Goal: Contribute content: Add original content to the website for others to see

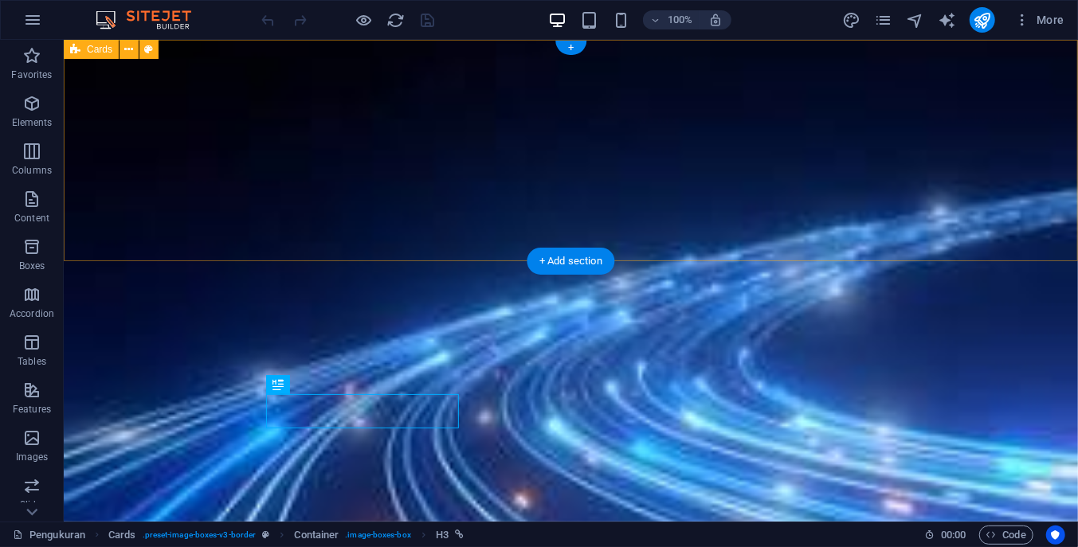
drag, startPoint x: 900, startPoint y: 179, endPoint x: 915, endPoint y: 193, distance: 20.3
click at [901, 179] on div at bounding box center [570, 149] width 1014 height 221
click at [982, 240] on div at bounding box center [570, 149] width 1014 height 221
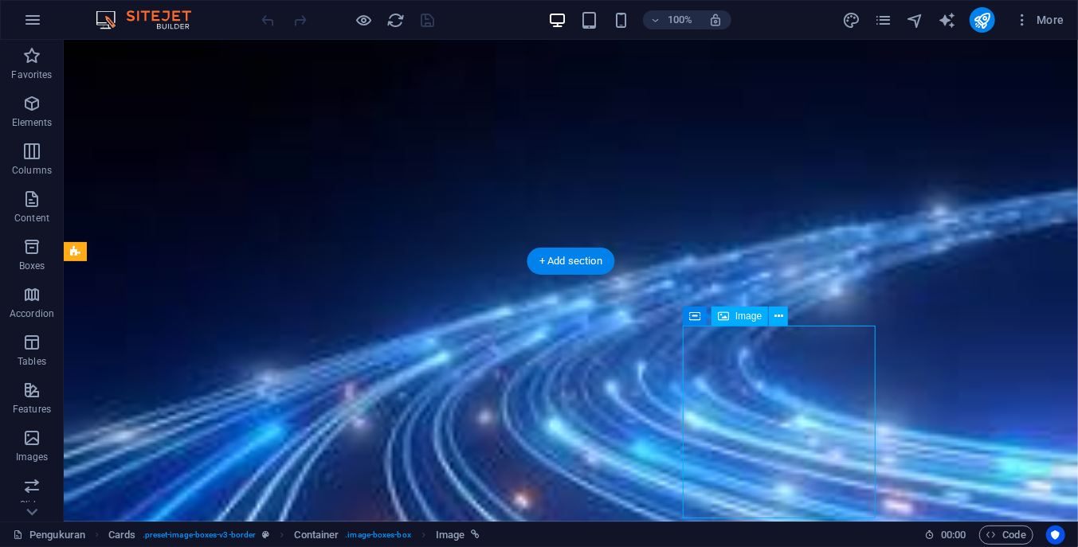
select select "%"
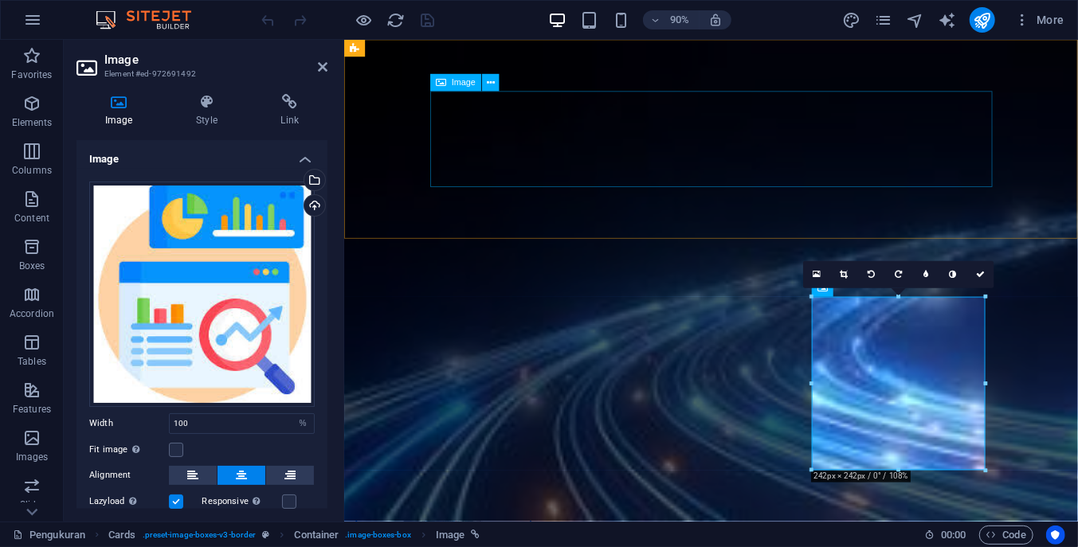
click at [974, 154] on figure at bounding box center [662, 149] width 625 height 106
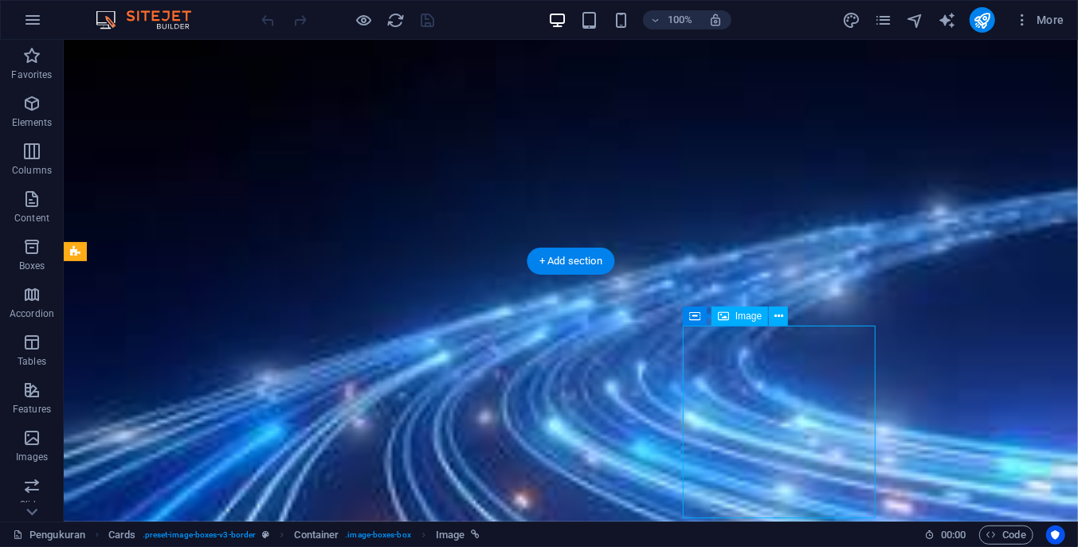
select select "%"
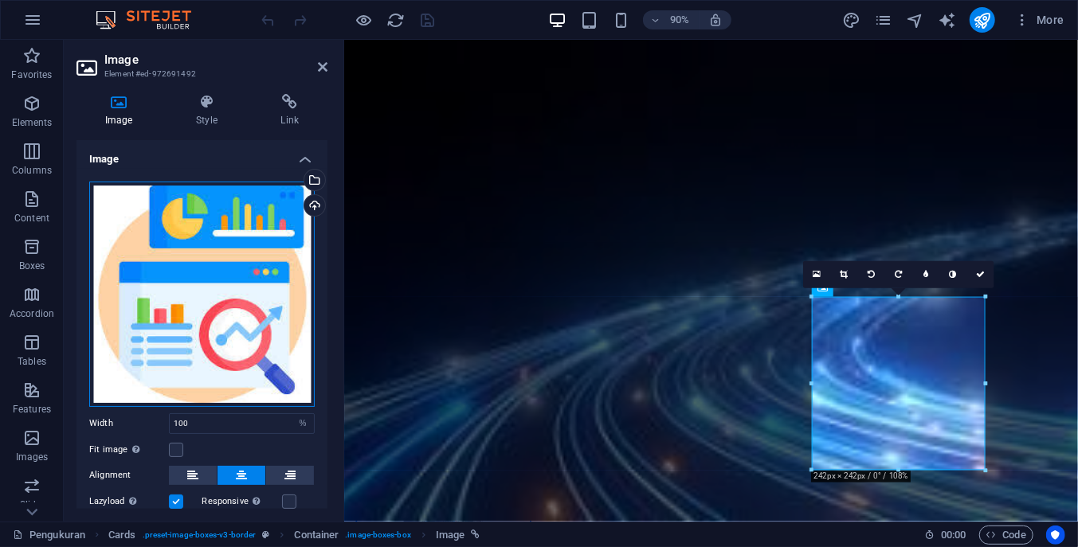
click at [162, 324] on div "Drag files here, click to choose files or select files from Files or our free s…" at bounding box center [201, 294] width 225 height 225
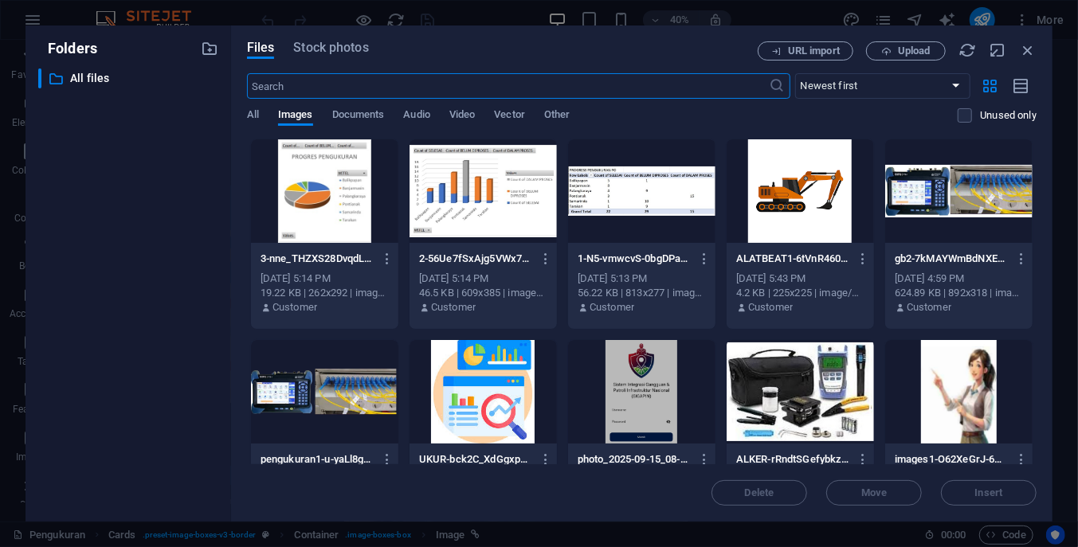
click at [814, 187] on div at bounding box center [800, 191] width 147 height 104
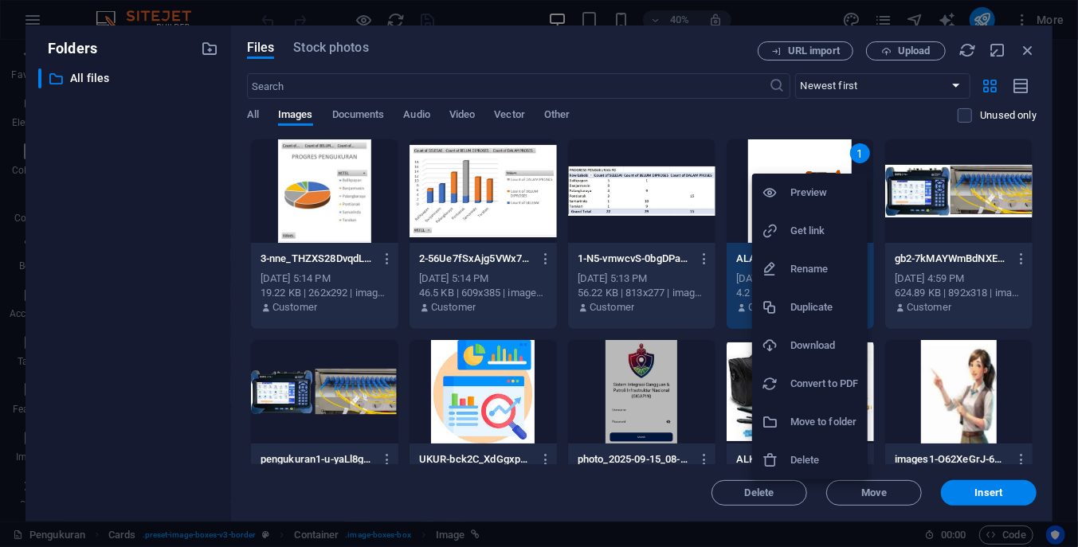
click at [809, 454] on h6 "Delete" at bounding box center [824, 460] width 68 height 19
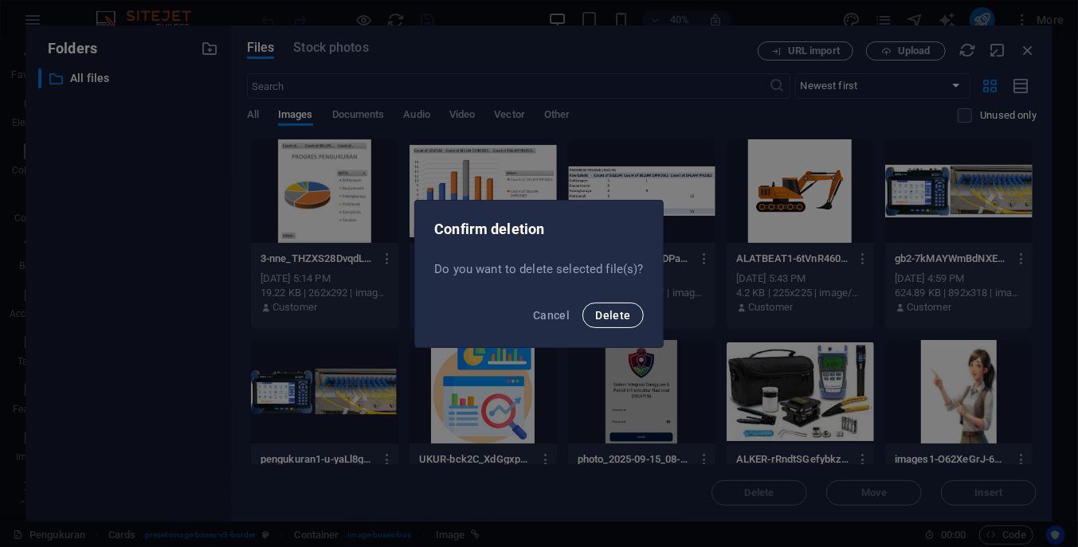
click at [616, 311] on span "Delete" at bounding box center [612, 315] width 35 height 13
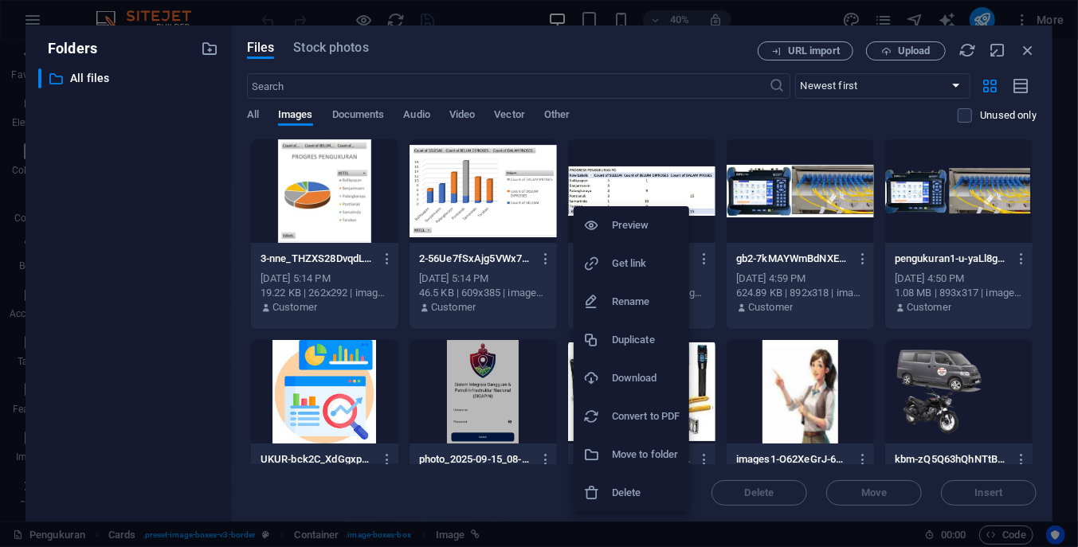
click at [633, 496] on h6 "Delete" at bounding box center [646, 493] width 68 height 19
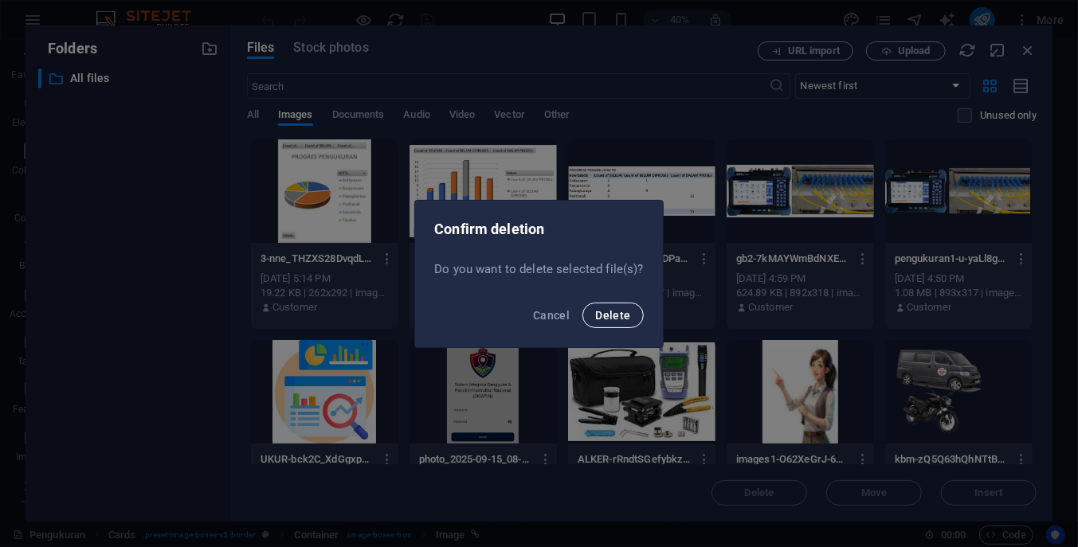
click at [613, 317] on span "Delete" at bounding box center [612, 315] width 35 height 13
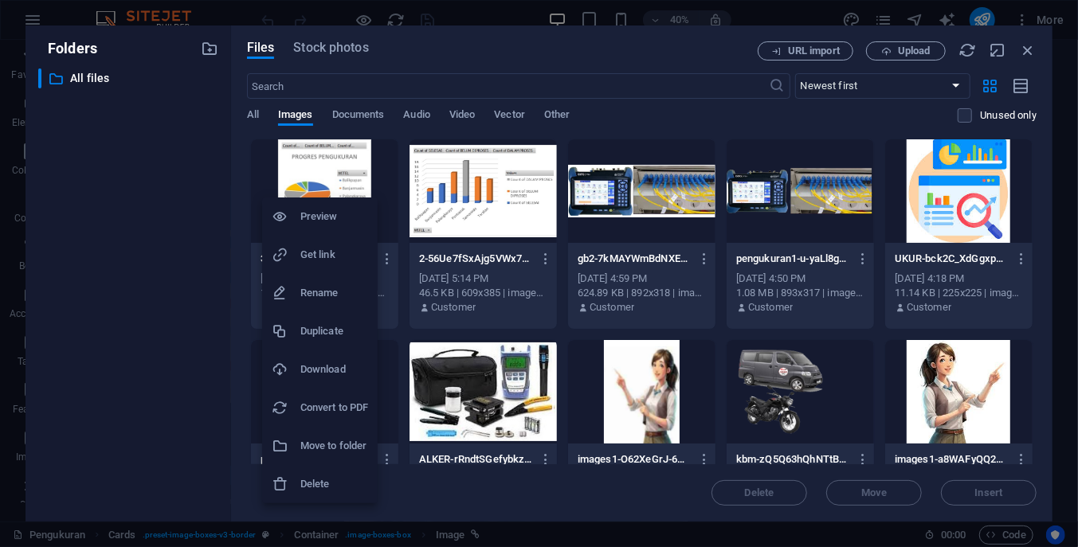
click at [332, 484] on h6 "Delete" at bounding box center [334, 484] width 68 height 19
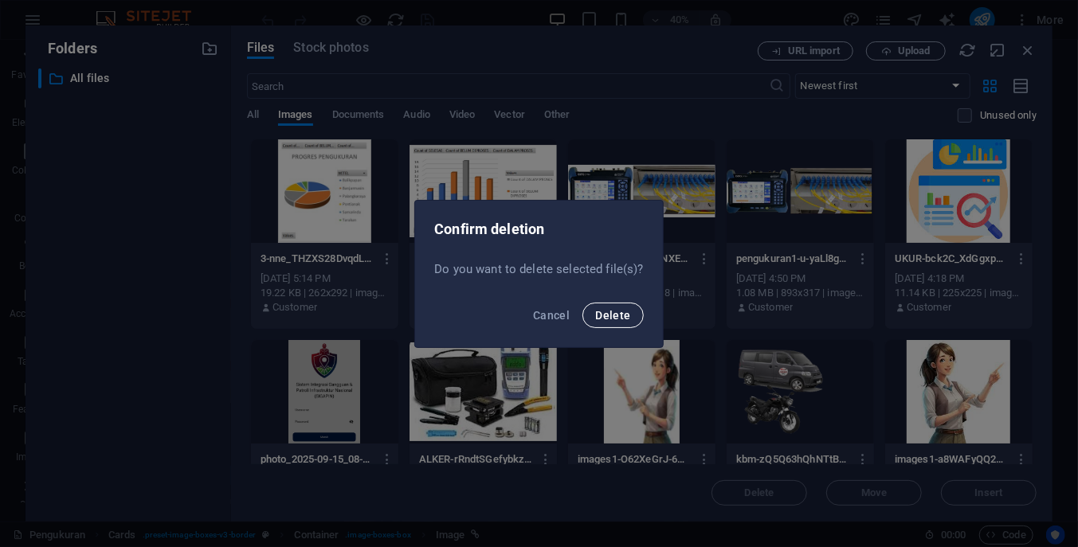
drag, startPoint x: 620, startPoint y: 311, endPoint x: 612, endPoint y: 309, distance: 8.1
click at [620, 312] on span "Delete" at bounding box center [612, 315] width 35 height 13
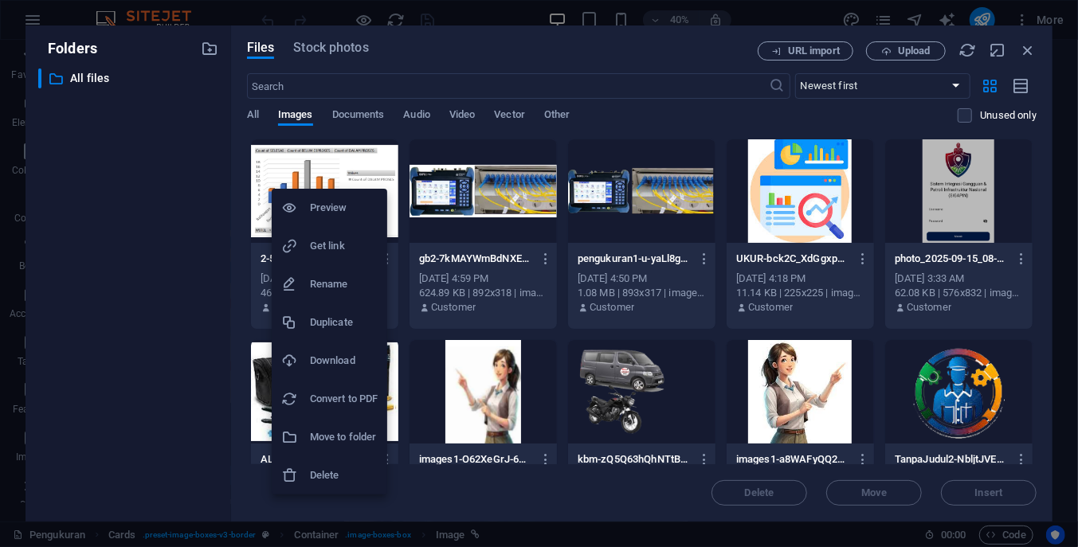
click at [335, 467] on li "Delete" at bounding box center [330, 476] width 116 height 38
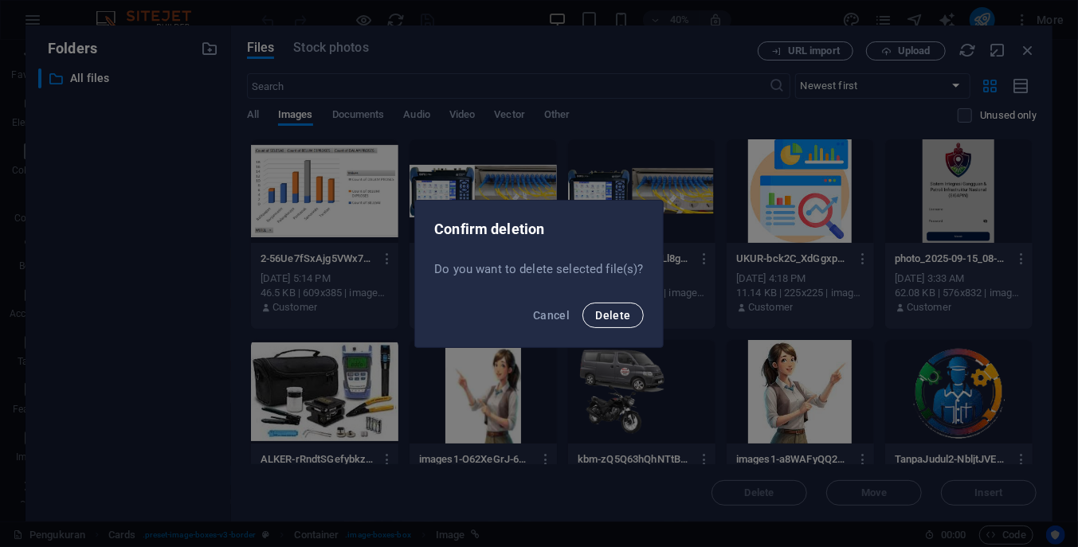
click at [636, 316] on button "Delete" at bounding box center [612, 315] width 61 height 25
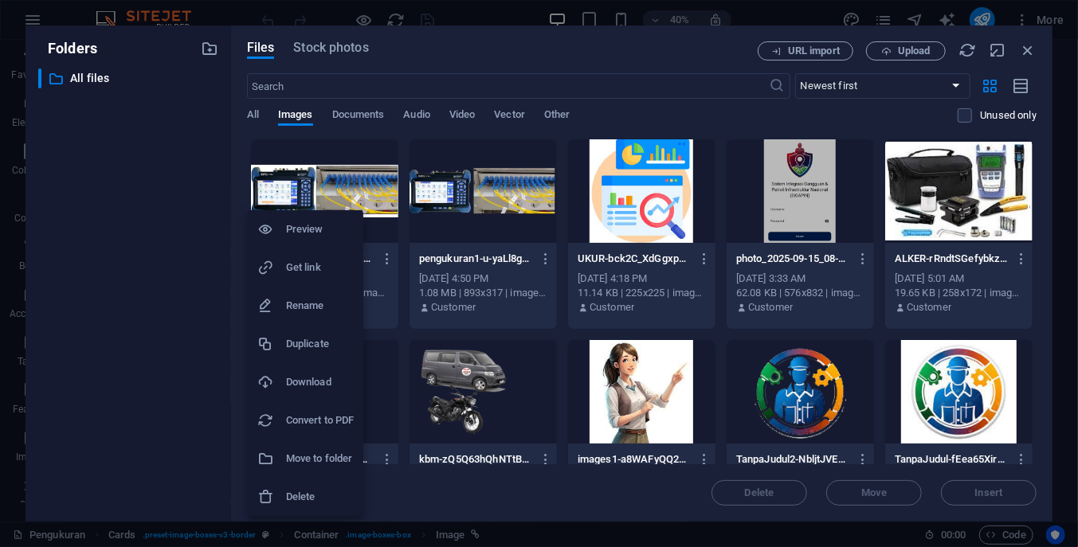
click at [297, 492] on h6 "Delete" at bounding box center [320, 497] width 68 height 19
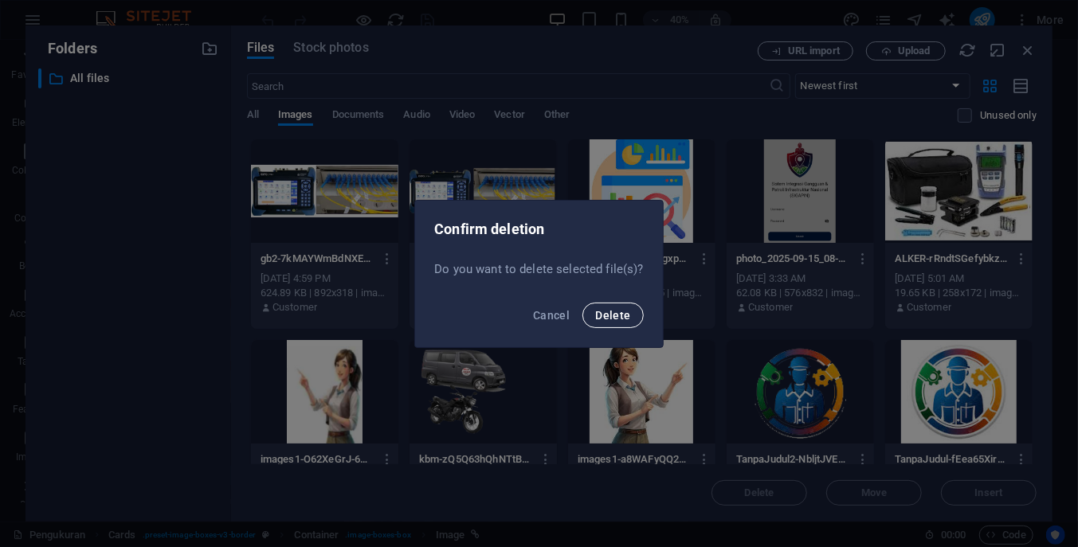
click at [622, 313] on span "Delete" at bounding box center [612, 315] width 35 height 13
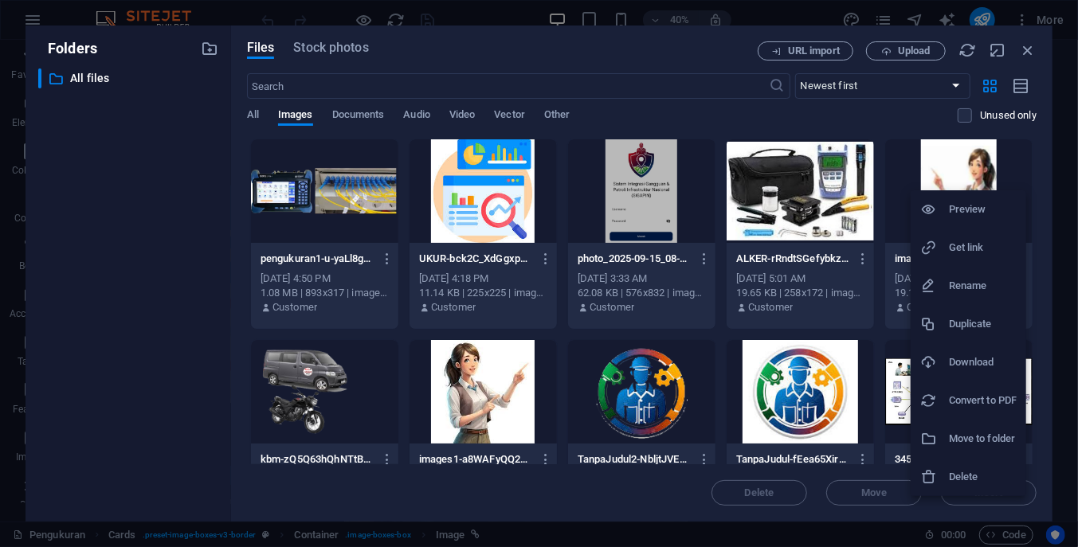
click at [974, 472] on h6 "Delete" at bounding box center [983, 477] width 68 height 19
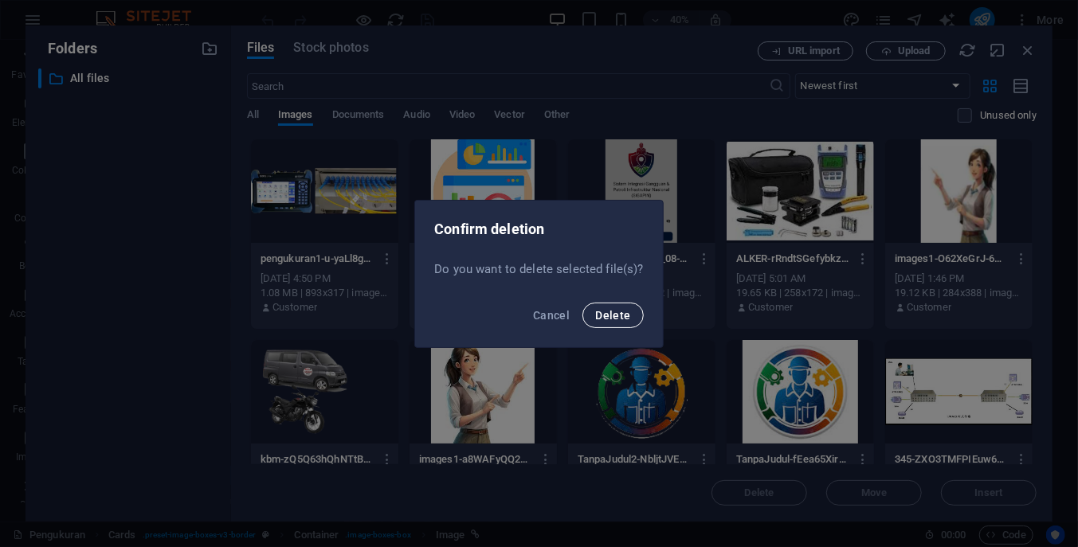
click at [616, 317] on span "Delete" at bounding box center [612, 315] width 35 height 13
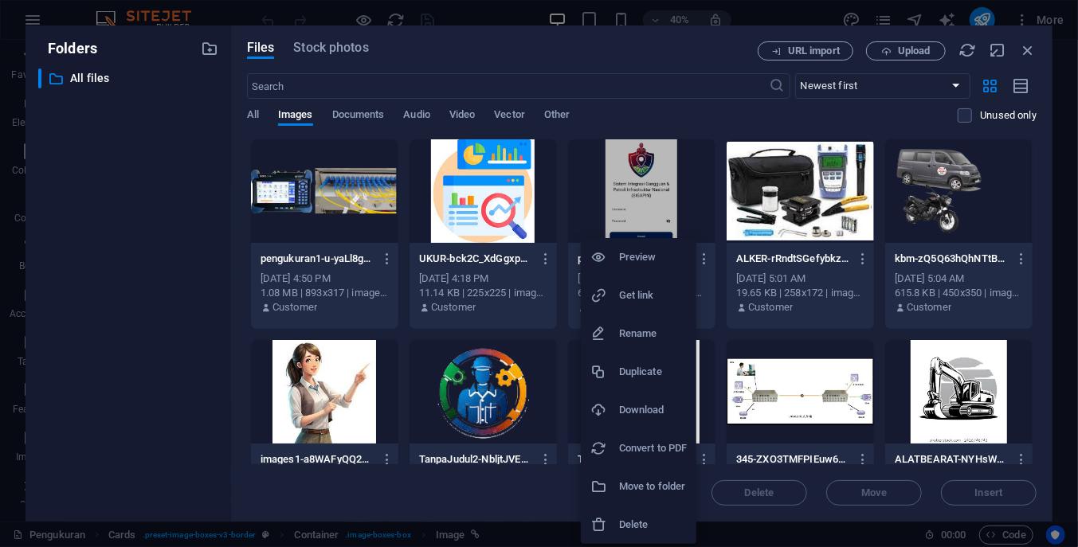
click at [648, 522] on h6 "Delete" at bounding box center [653, 524] width 68 height 19
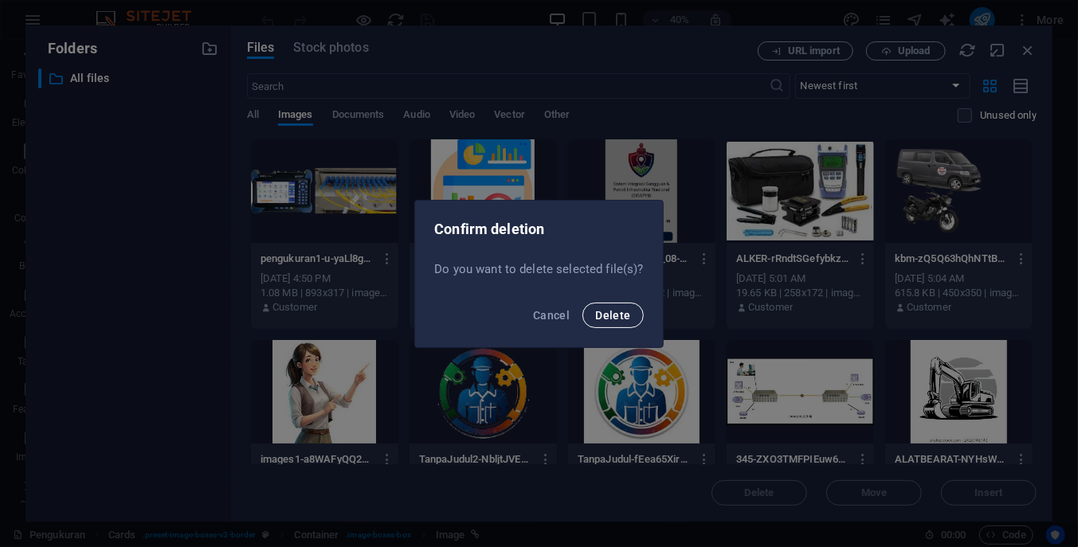
click at [618, 309] on span "Delete" at bounding box center [612, 315] width 35 height 13
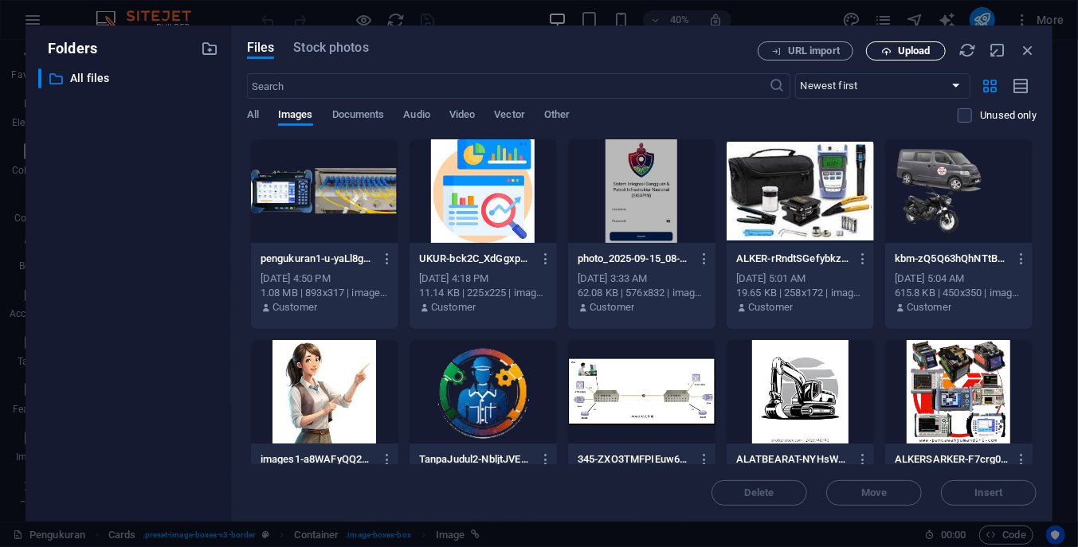
click at [906, 43] on button "Upload" at bounding box center [906, 50] width 80 height 19
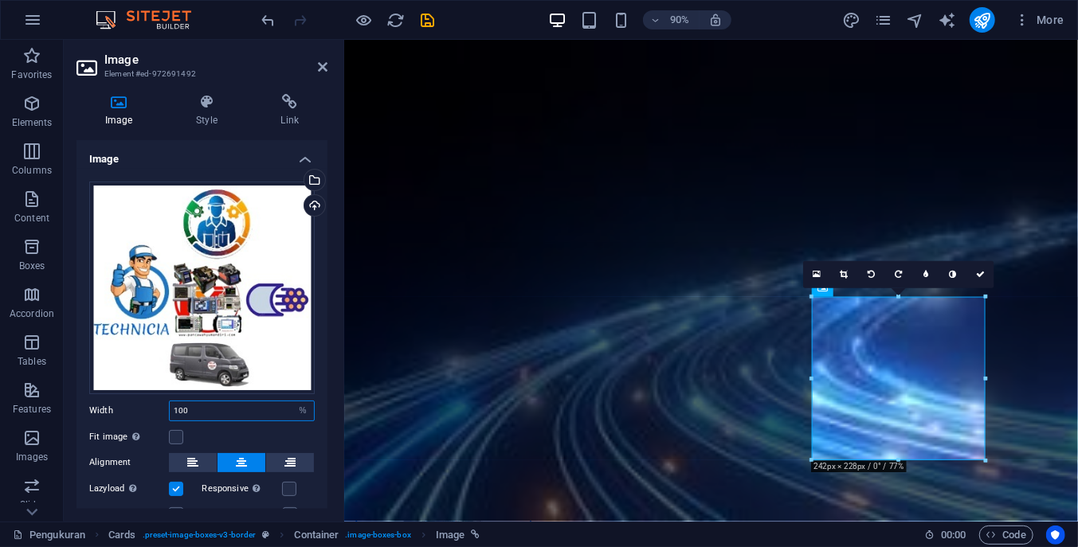
click at [178, 410] on input "100" at bounding box center [242, 411] width 144 height 19
click at [172, 409] on input "100" at bounding box center [242, 411] width 144 height 19
type input "1"
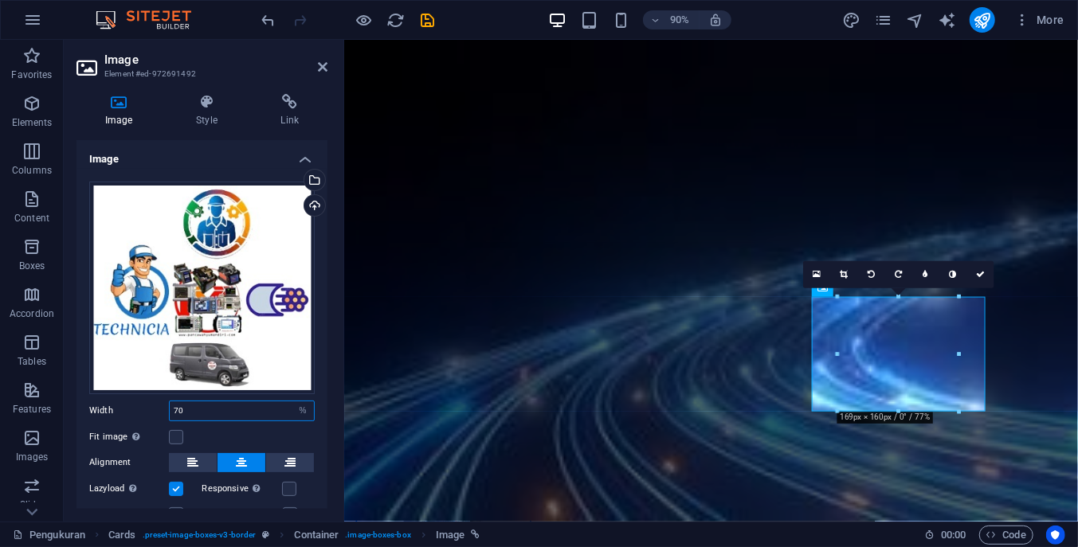
type input "70"
click at [421, 18] on icon "save" at bounding box center [428, 20] width 18 height 18
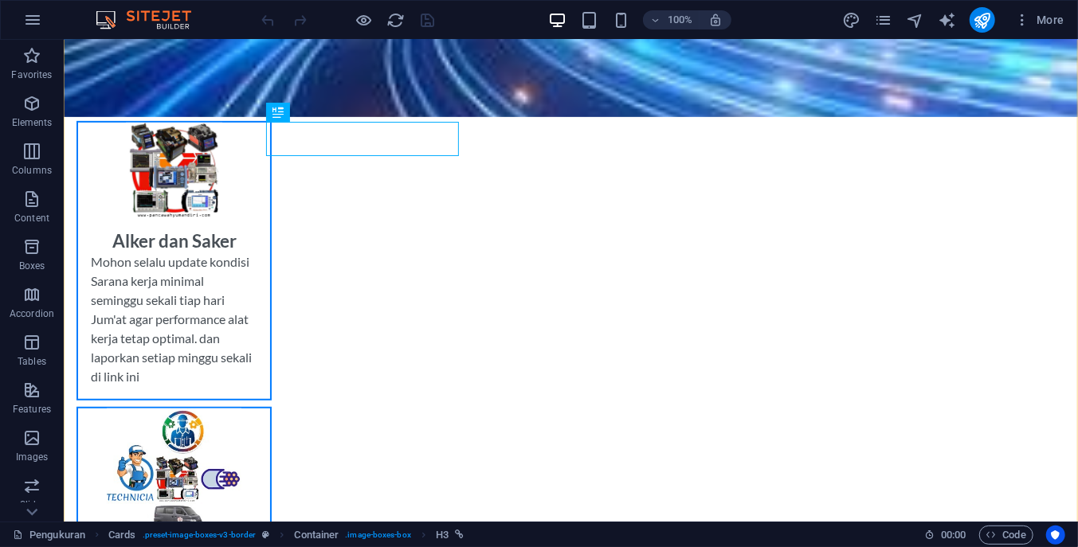
scroll to position [454, 0]
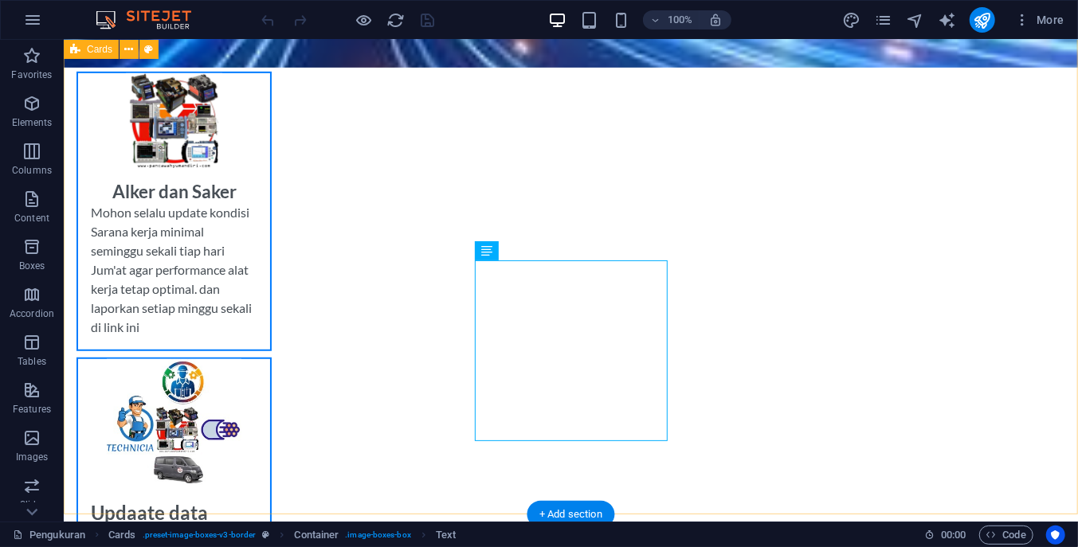
click at [838, 372] on div "Pengukuran Fo Lakukan kewajiban pengukuran kabel optik secara triwulan sebagai …" at bounding box center [570, 543] width 1014 height 1475
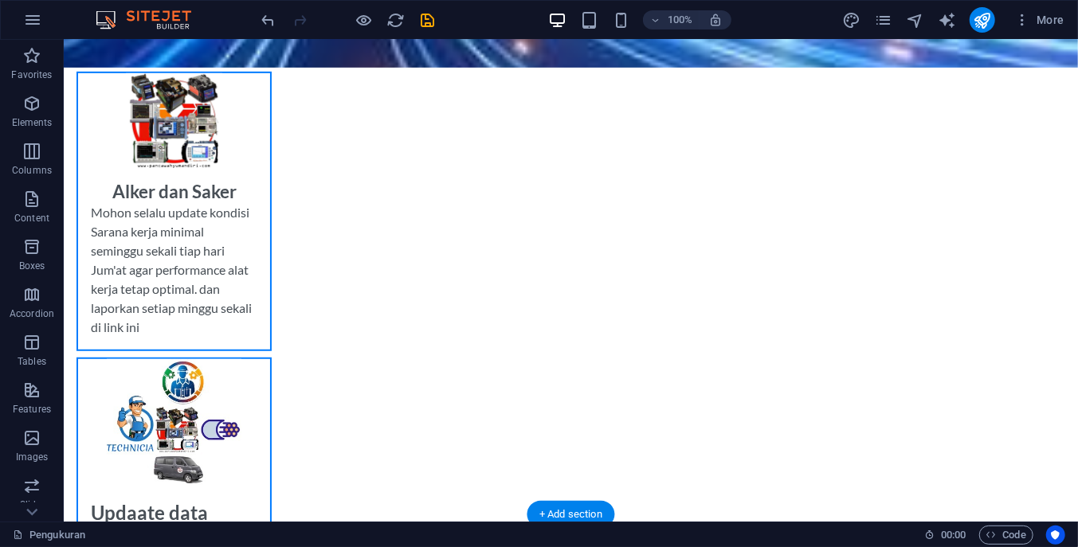
click at [677, 347] on div "Pengukuran Fo Lakukan kewajiban pengukuran kabel optik secara triwulan sebagai …" at bounding box center [570, 400] width 1014 height 1189
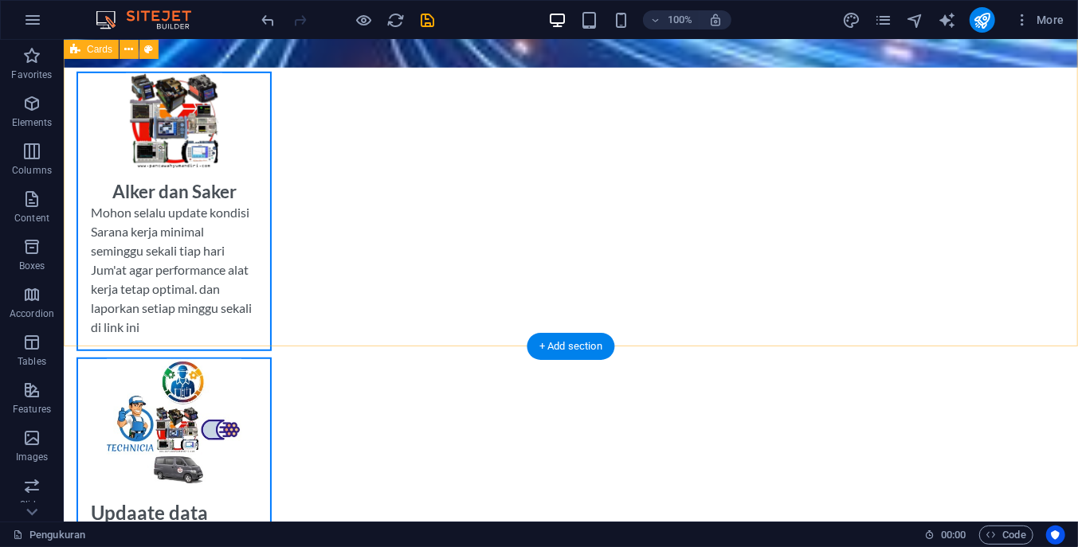
click at [460, 262] on div "Pengukuran Fo Lakukan kewajiban pengukuran kabel optik secara triwulan sebagai …" at bounding box center [570, 316] width 1014 height 1021
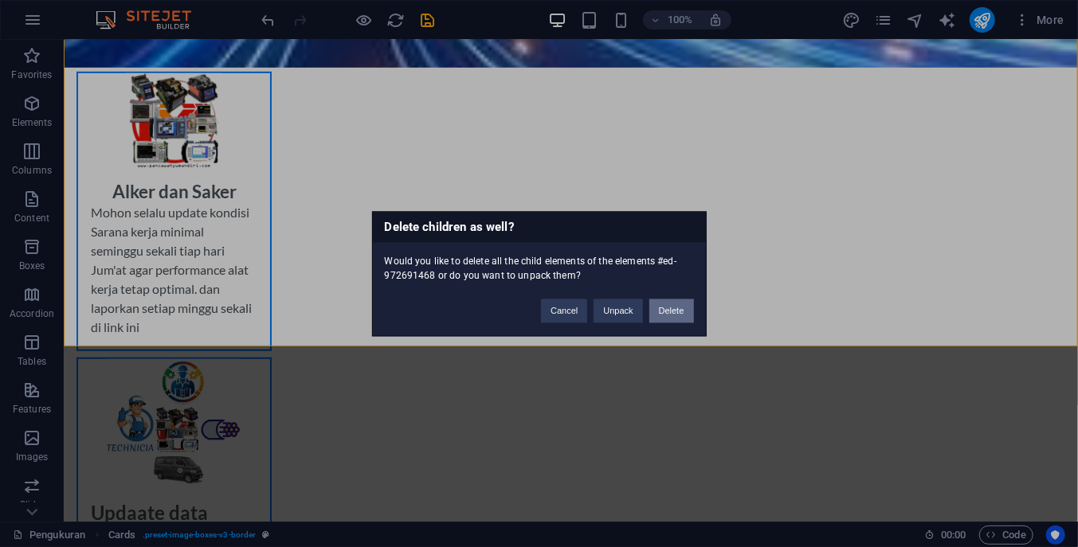
click at [676, 309] on button "Delete" at bounding box center [671, 311] width 45 height 24
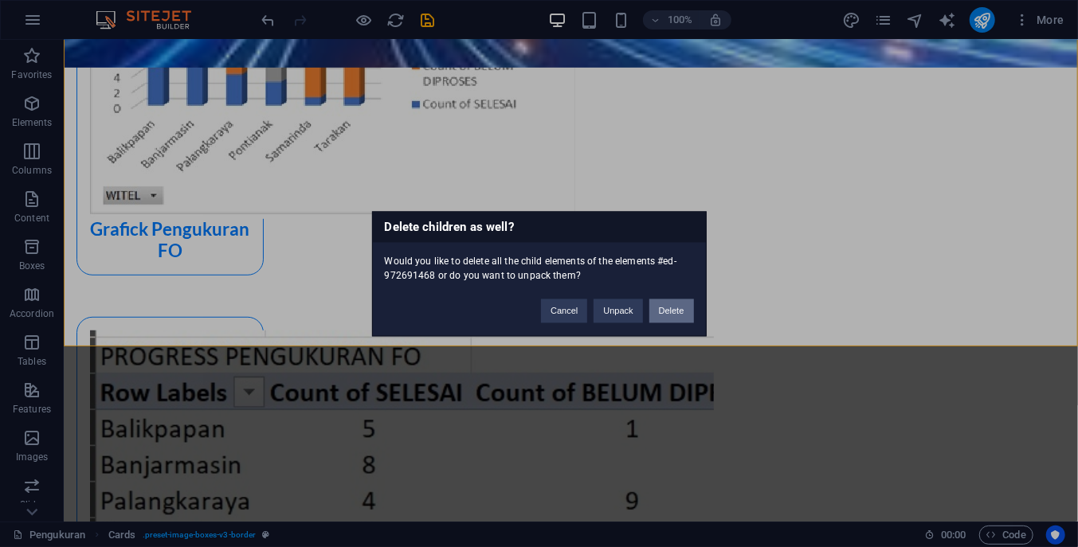
scroll to position [0, 0]
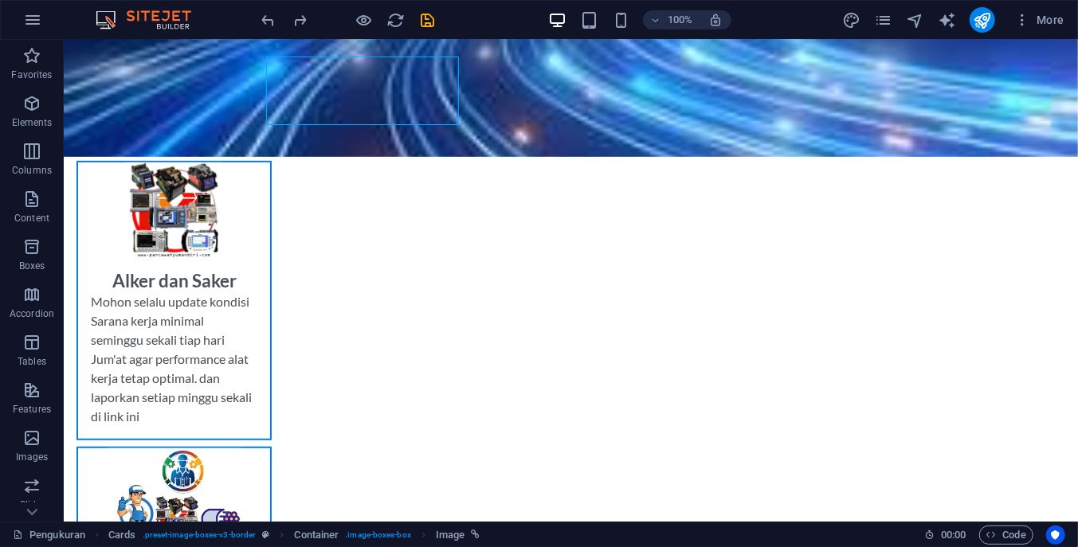
scroll to position [393, 0]
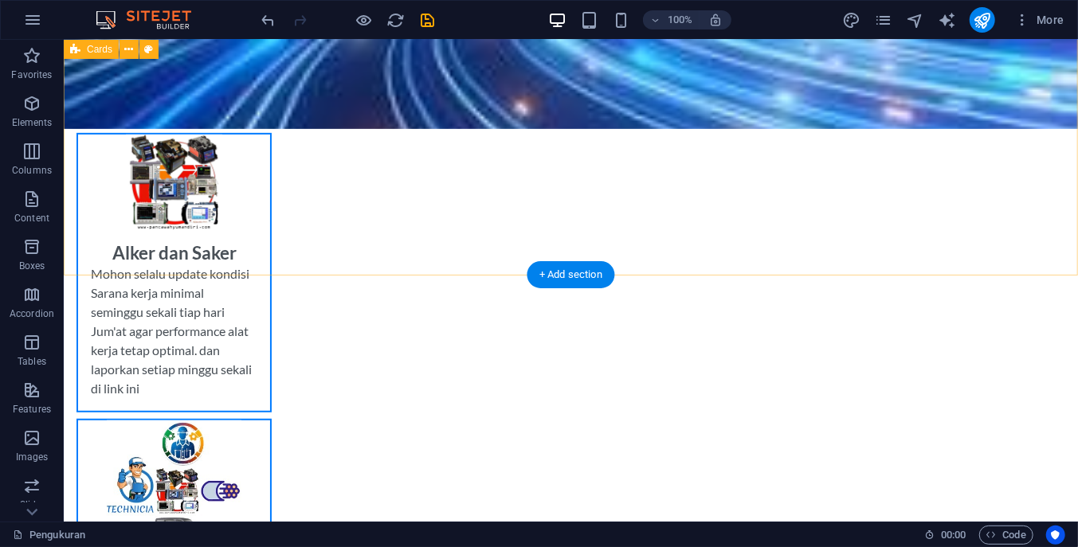
click at [936, 188] on div "Pengukuran Fo Lakukan kewajiban pengukuran kabel optik secara triwulan sebagai …" at bounding box center [570, 314] width 1014 height 895
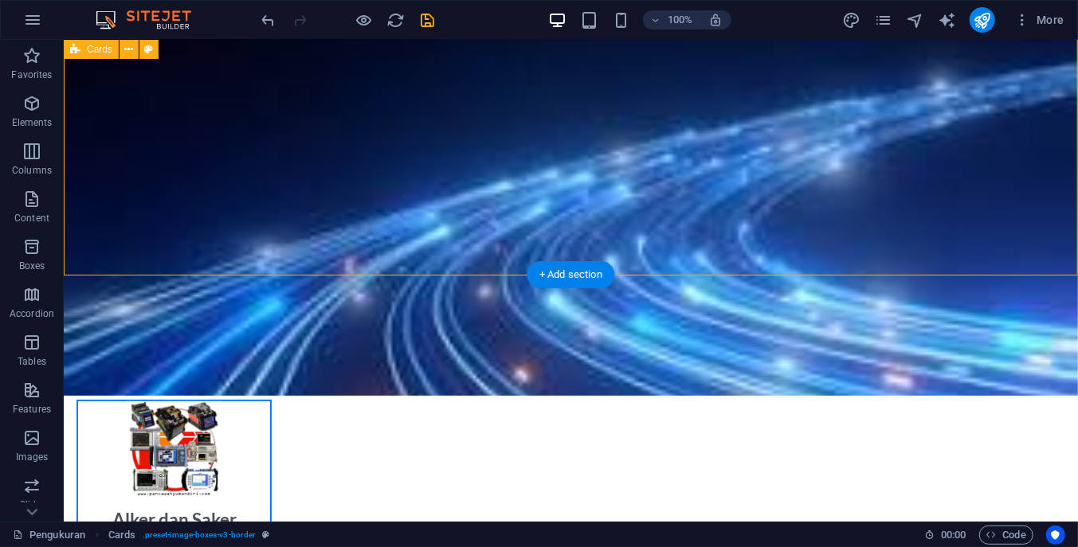
scroll to position [0, 0]
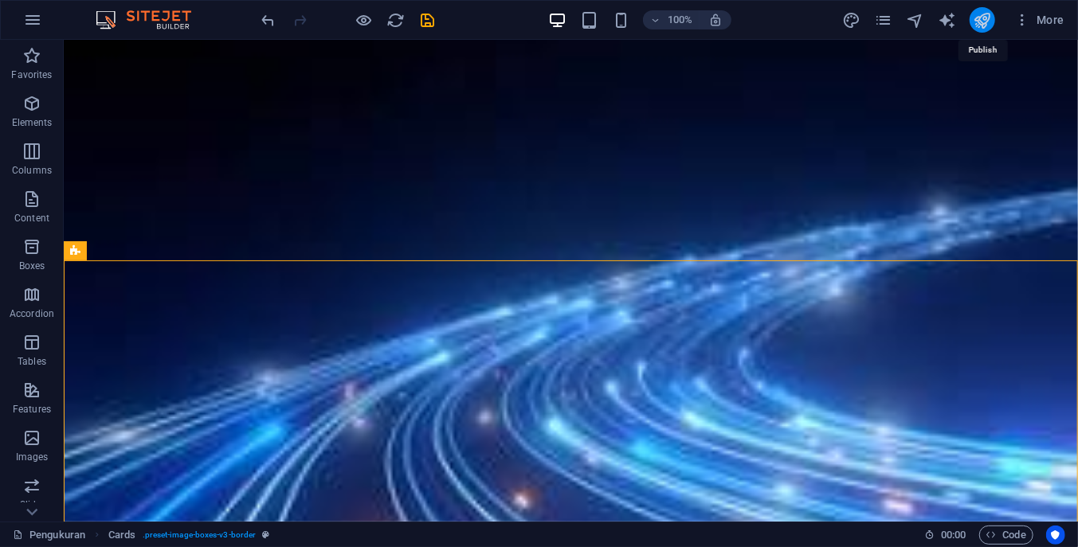
click at [979, 22] on icon "publish" at bounding box center [982, 20] width 18 height 18
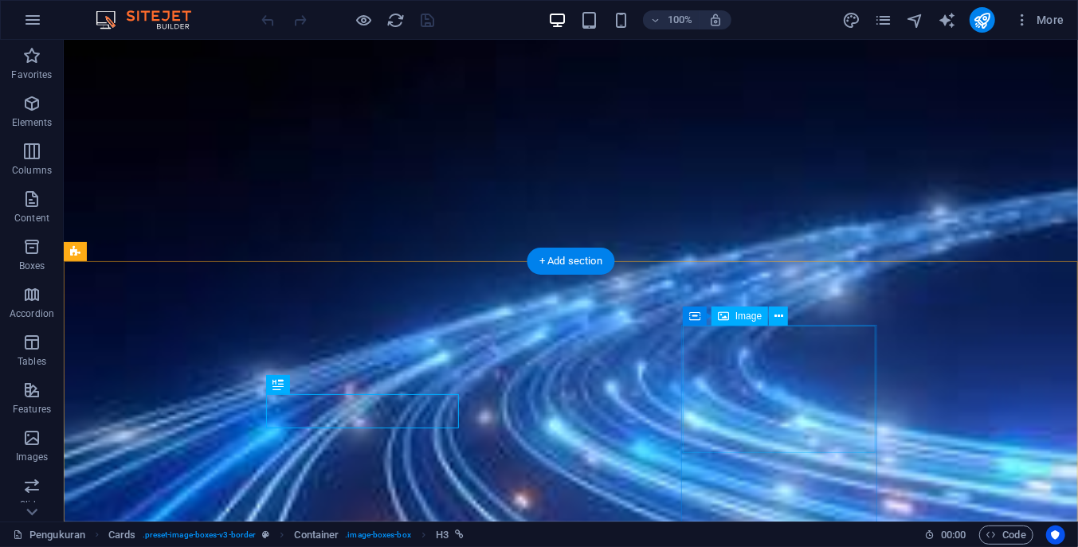
select select "%"
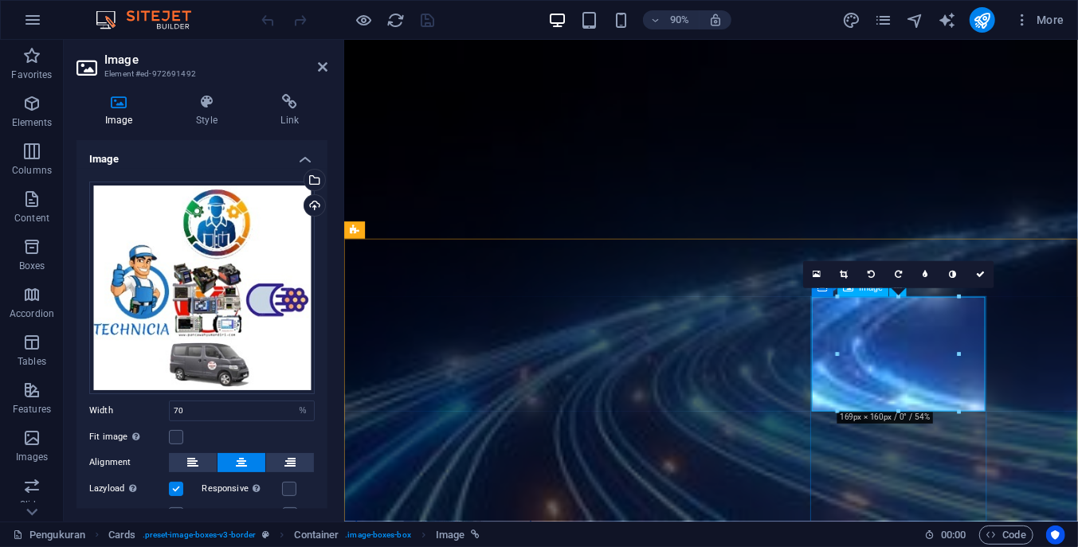
click at [292, 106] on icon at bounding box center [290, 102] width 75 height 16
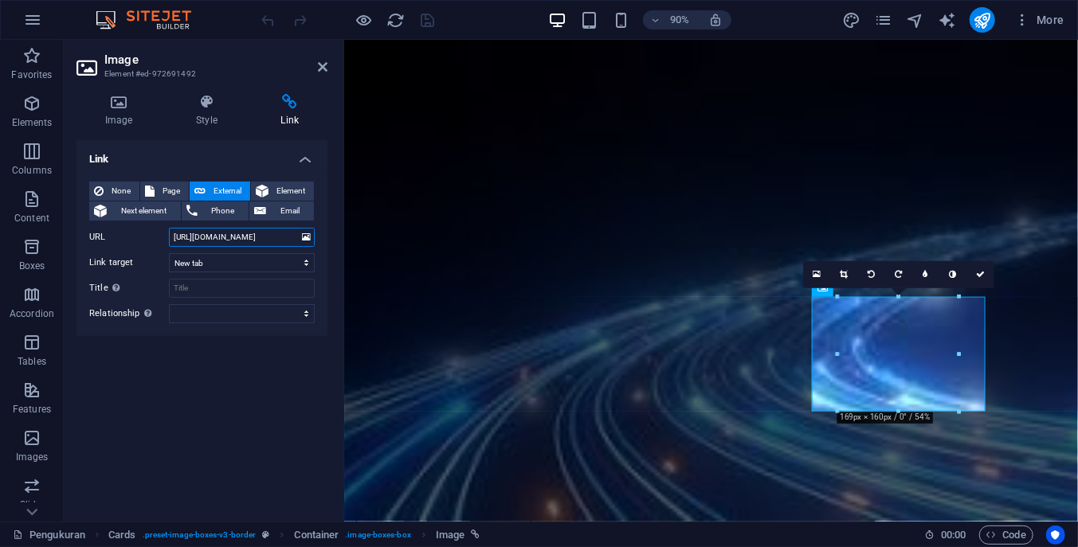
drag, startPoint x: 172, startPoint y: 240, endPoint x: 293, endPoint y: 236, distance: 121.2
click at [293, 236] on input "https://squatbravotreg6.online/wordpress/" at bounding box center [242, 237] width 146 height 19
type input "rdpress/"
click at [235, 237] on input "rdpress/" at bounding box center [242, 237] width 146 height 19
drag, startPoint x: 229, startPoint y: 237, endPoint x: 146, endPoint y: 233, distance: 83.7
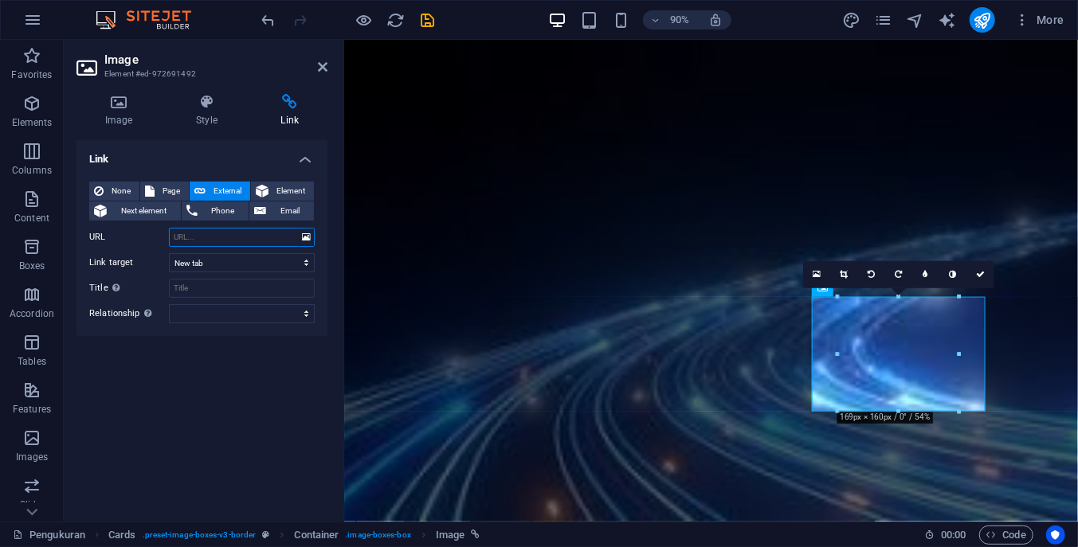
click at [169, 233] on input "URL" at bounding box center [242, 237] width 146 height 19
paste input "https://squatbravotreg6.online/wordpress/index.php/menu-data-inventory/"
type input "https://squatbravotreg6.online/wordpress/index.php/menu-data-inventory/"
click at [429, 14] on icon "save" at bounding box center [428, 20] width 18 height 18
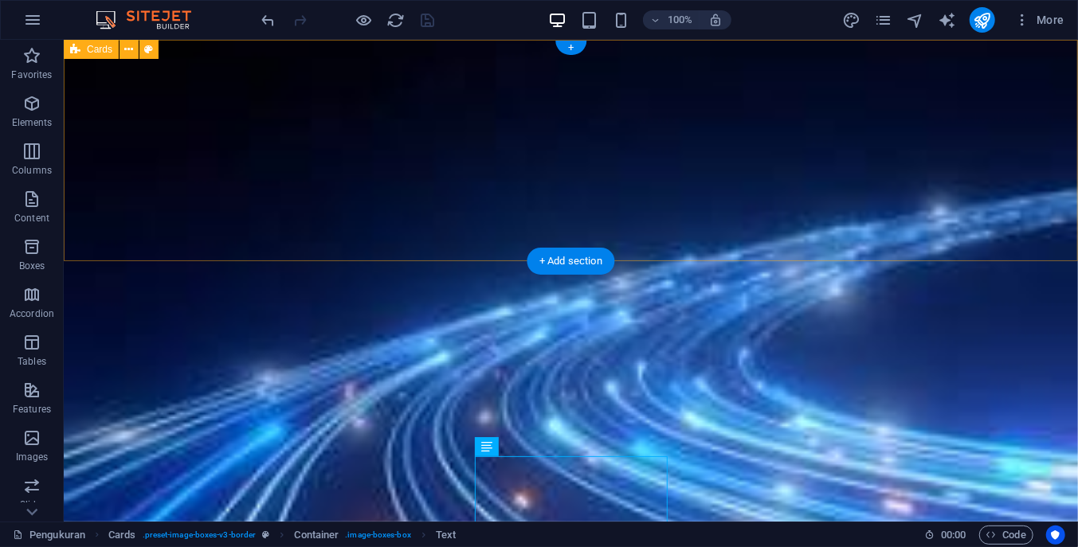
click at [822, 245] on div at bounding box center [570, 149] width 1014 height 221
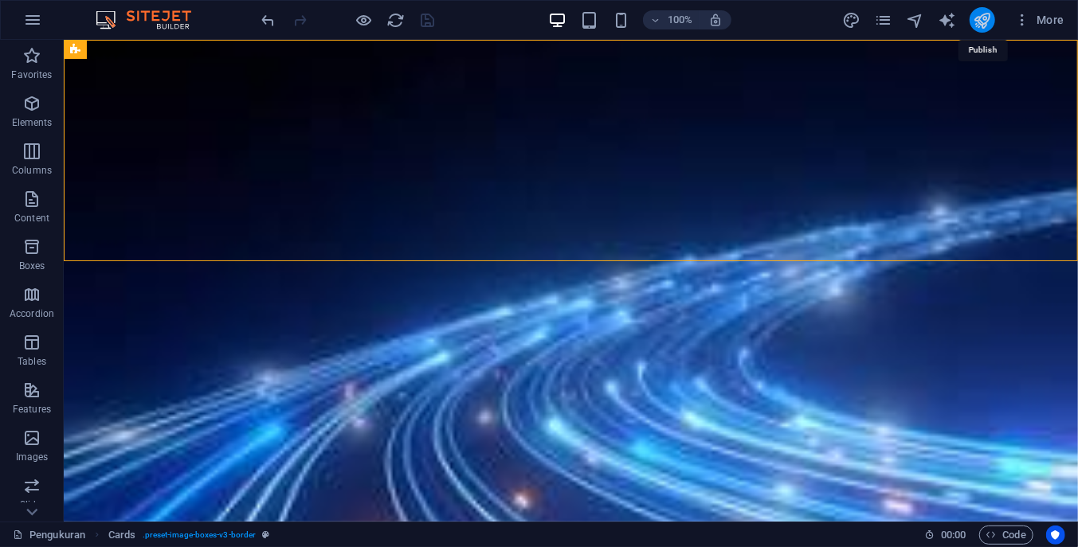
click at [986, 18] on icon "publish" at bounding box center [982, 20] width 18 height 18
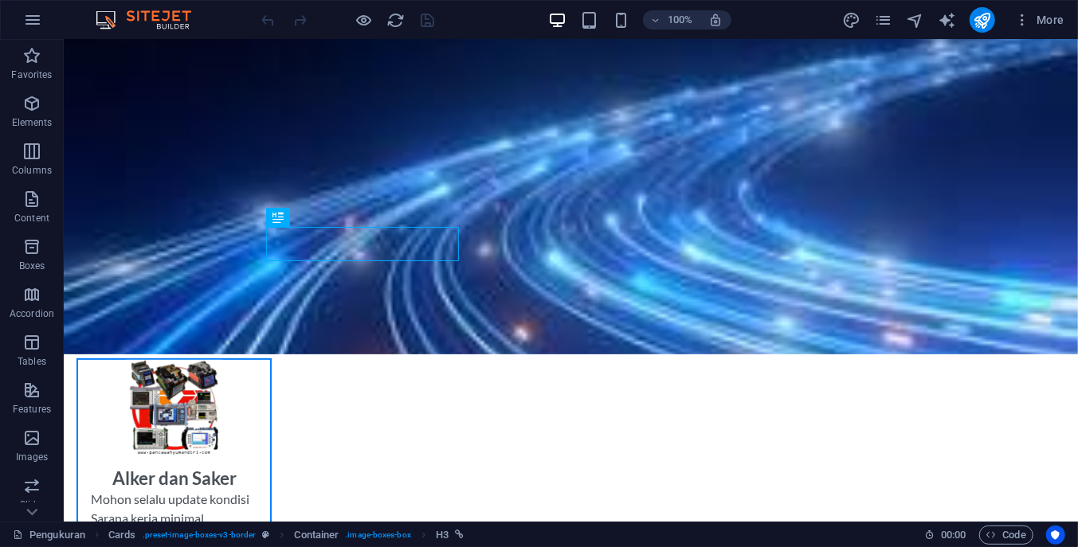
scroll to position [170, 0]
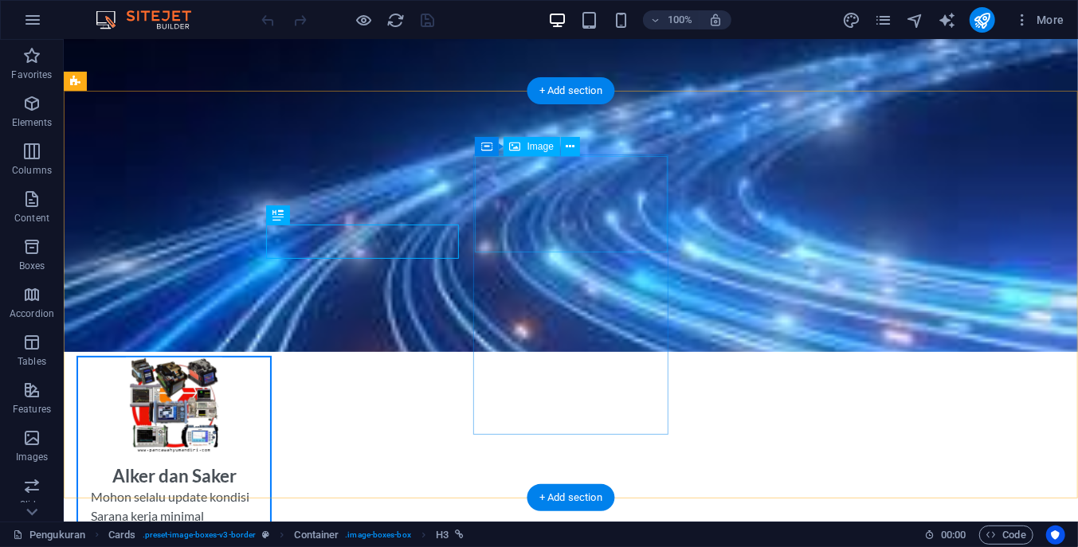
click at [269, 357] on figure at bounding box center [173, 405] width 192 height 96
select select "%"
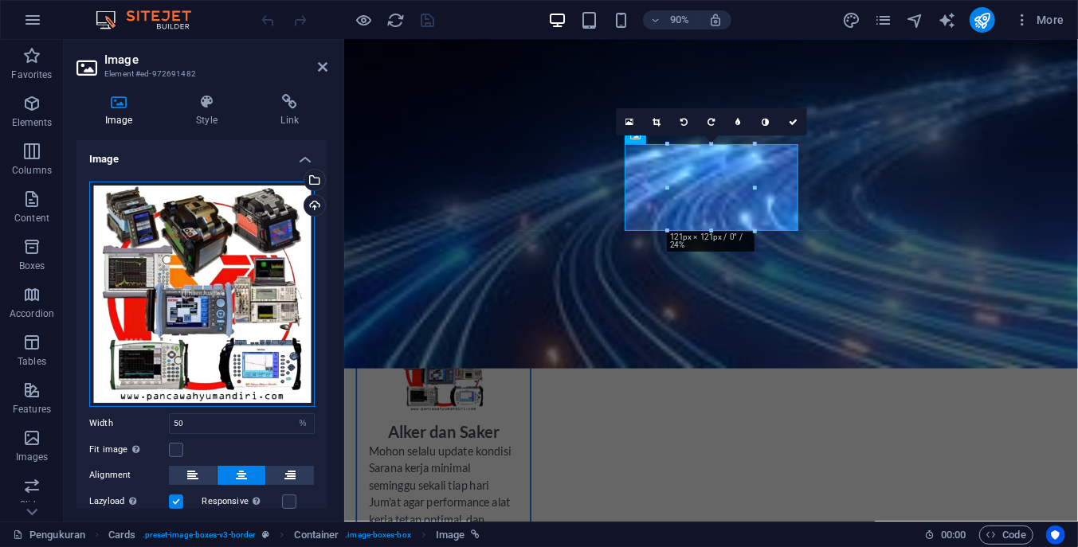
click at [214, 301] on div "Drag files here, click to choose files or select files from Files or our free s…" at bounding box center [201, 294] width 225 height 225
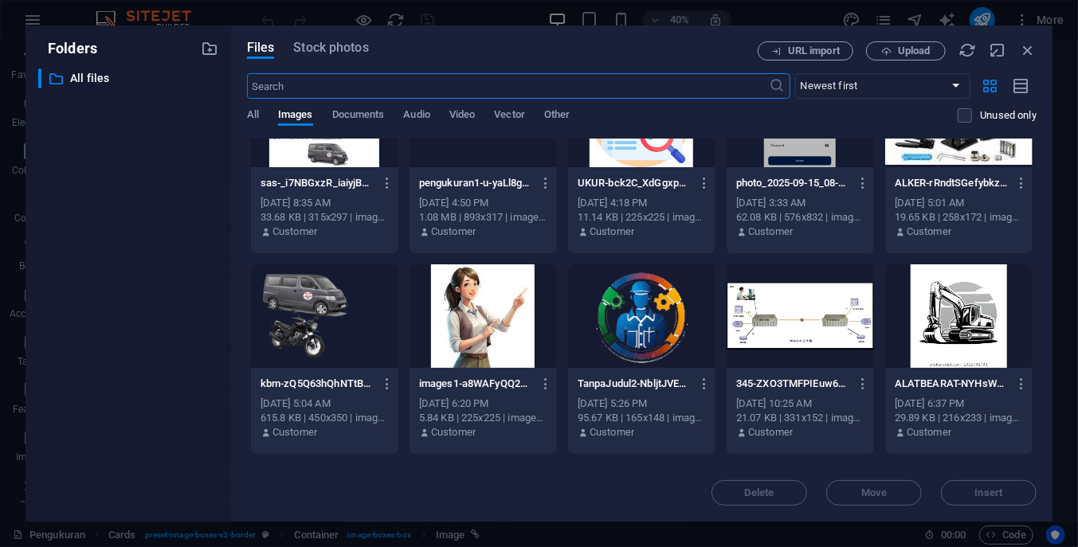
scroll to position [0, 0]
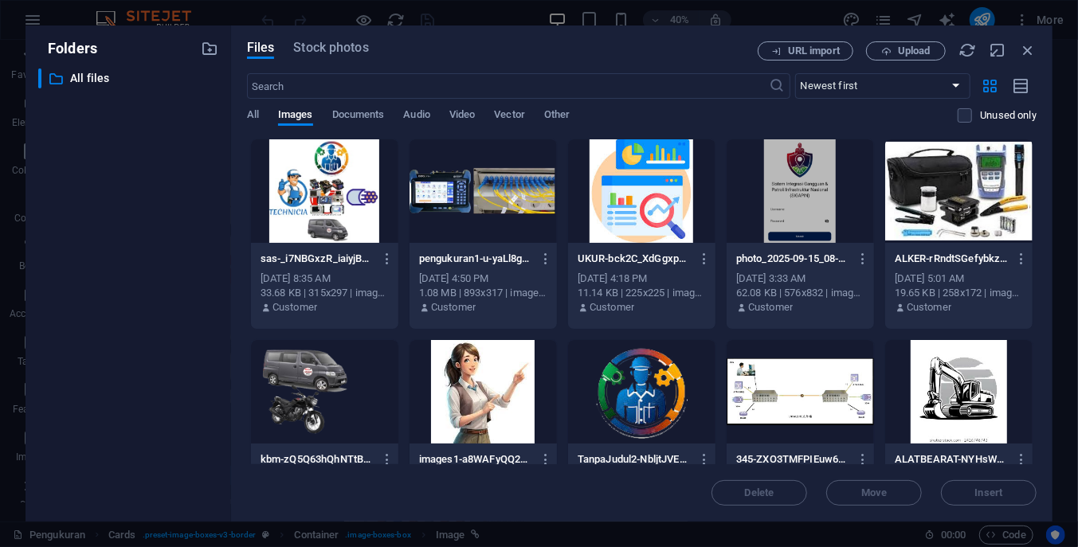
click at [852, 413] on div at bounding box center [800, 392] width 147 height 104
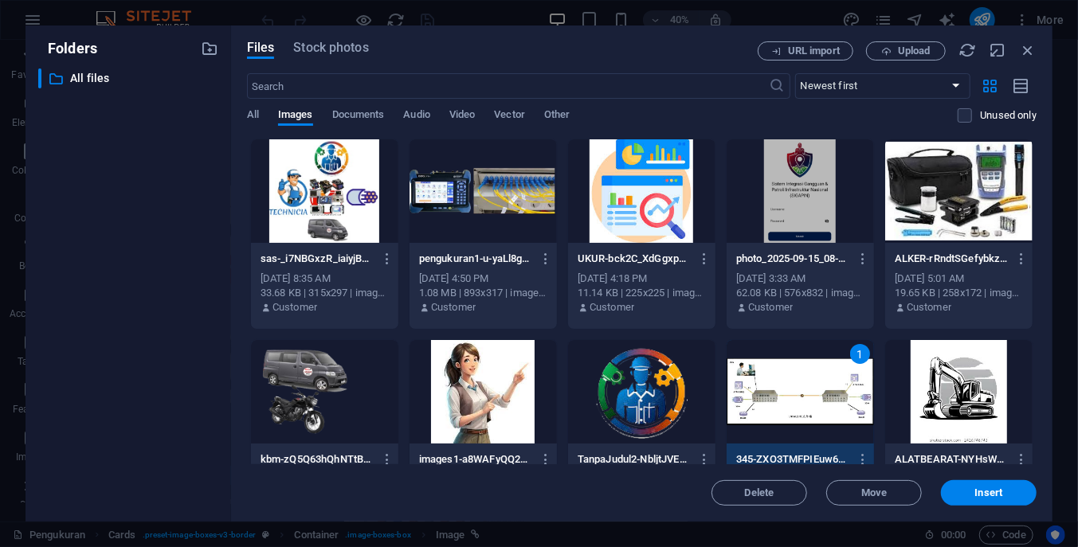
drag, startPoint x: 852, startPoint y: 413, endPoint x: 563, endPoint y: 414, distance: 288.4
click at [852, 413] on div "1" at bounding box center [800, 392] width 147 height 104
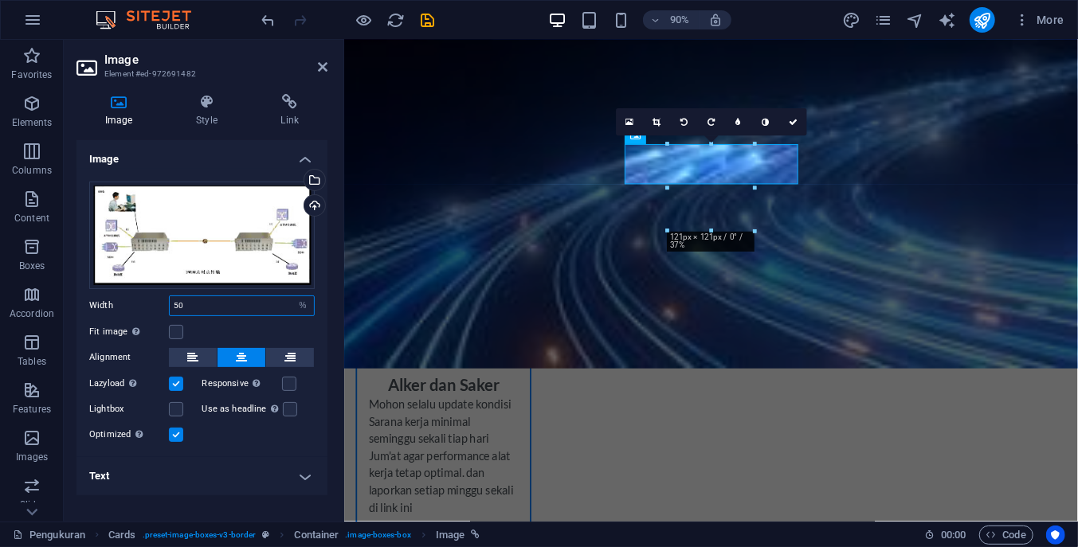
click at [174, 308] on input "50" at bounding box center [242, 305] width 144 height 19
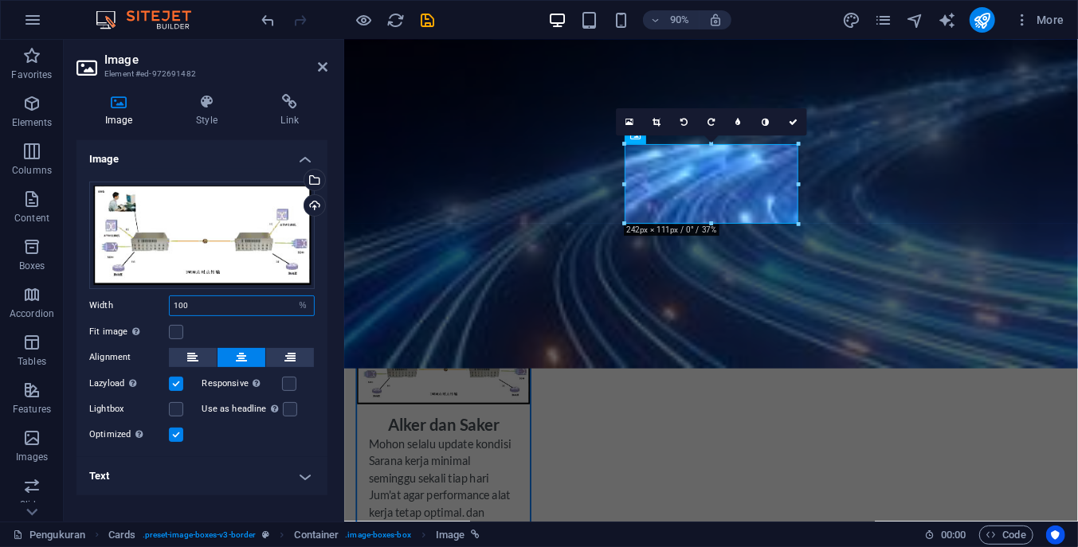
click at [343, 277] on div at bounding box center [341, 281] width 3 height 482
type input "100"
click at [428, 18] on icon "save" at bounding box center [428, 20] width 18 height 18
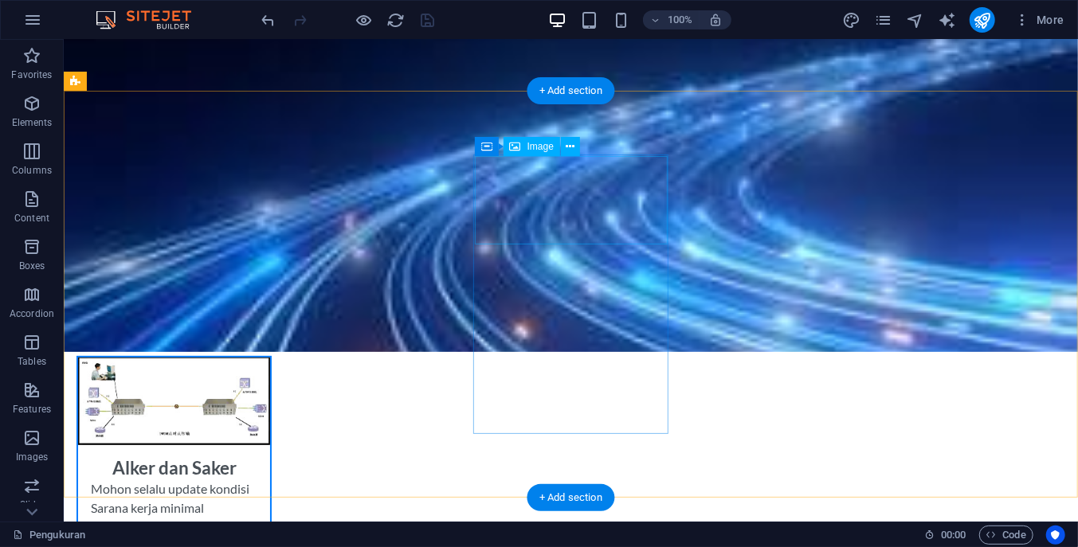
click at [269, 357] on figure at bounding box center [173, 401] width 192 height 88
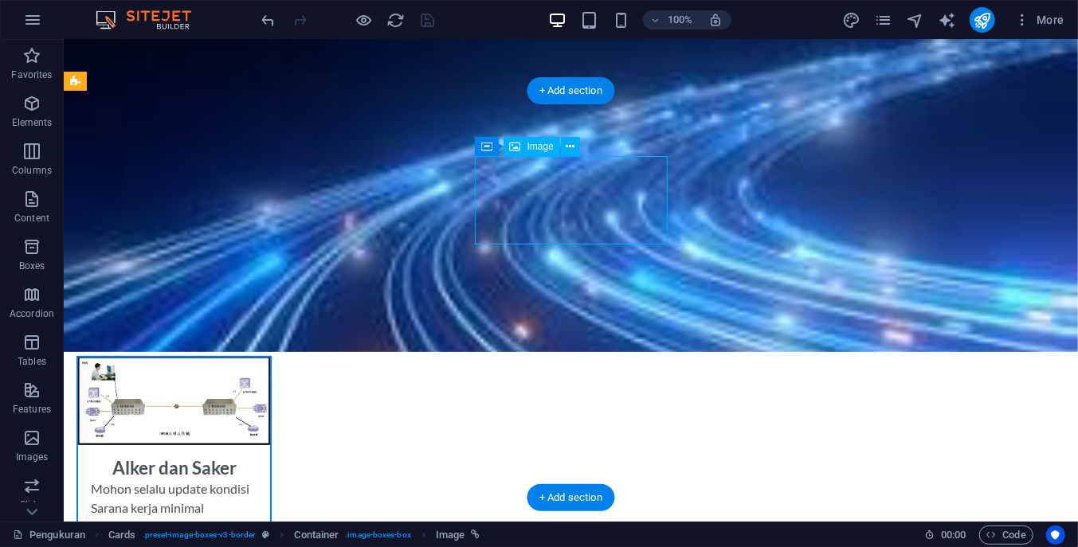
click at [269, 357] on figure at bounding box center [173, 401] width 192 height 88
select select "%"
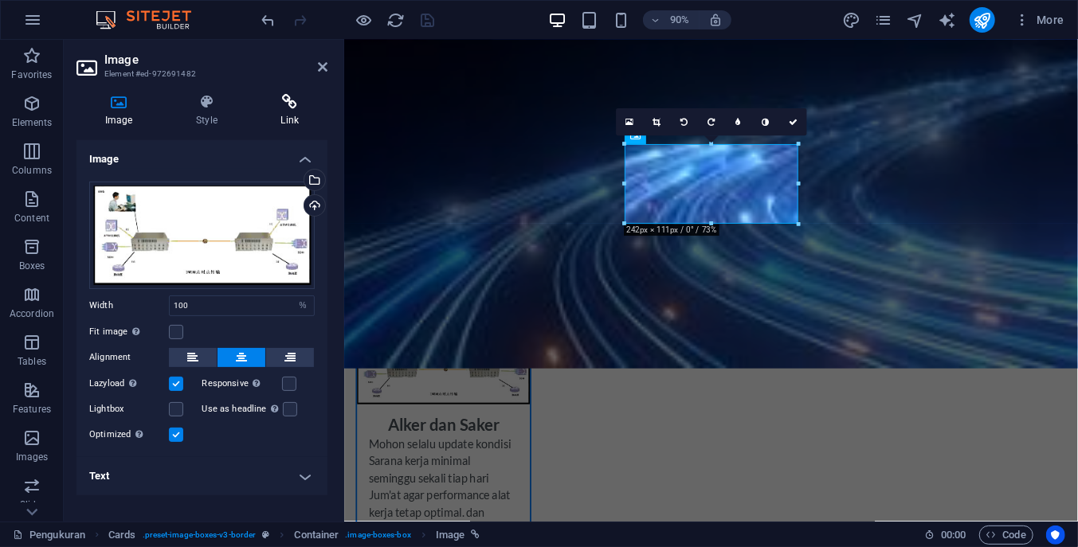
click at [290, 105] on icon at bounding box center [290, 102] width 75 height 16
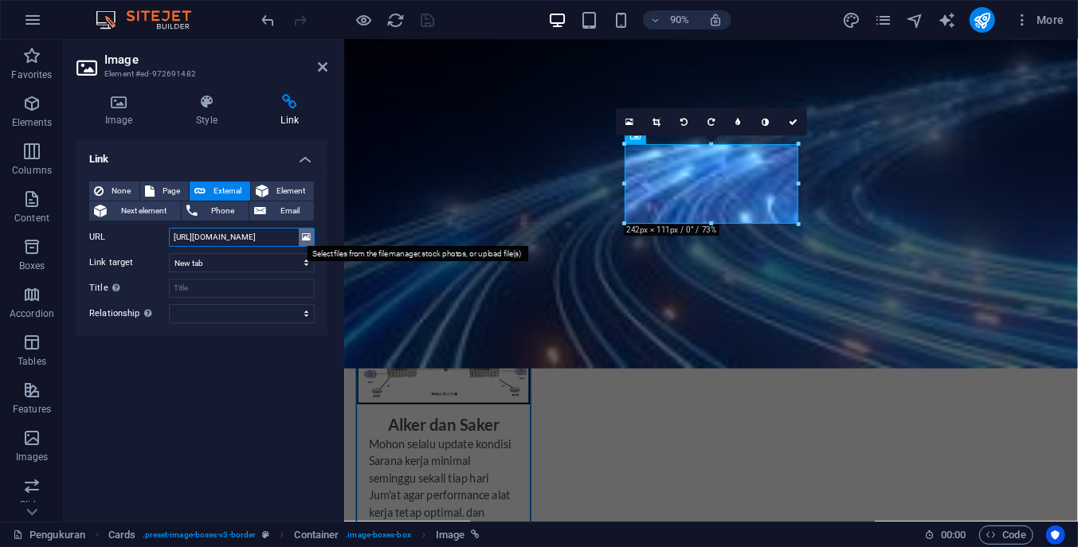
drag, startPoint x: 170, startPoint y: 237, endPoint x: 304, endPoint y: 241, distance: 133.9
click at [304, 241] on div "URL https://www.squatbravotreg6.online/new-page-1/" at bounding box center [201, 237] width 225 height 19
type input "/new-page-1/"
paste input "https://squatbravotreg6.online/wordpress/index.php/data-pemakaian-core/"
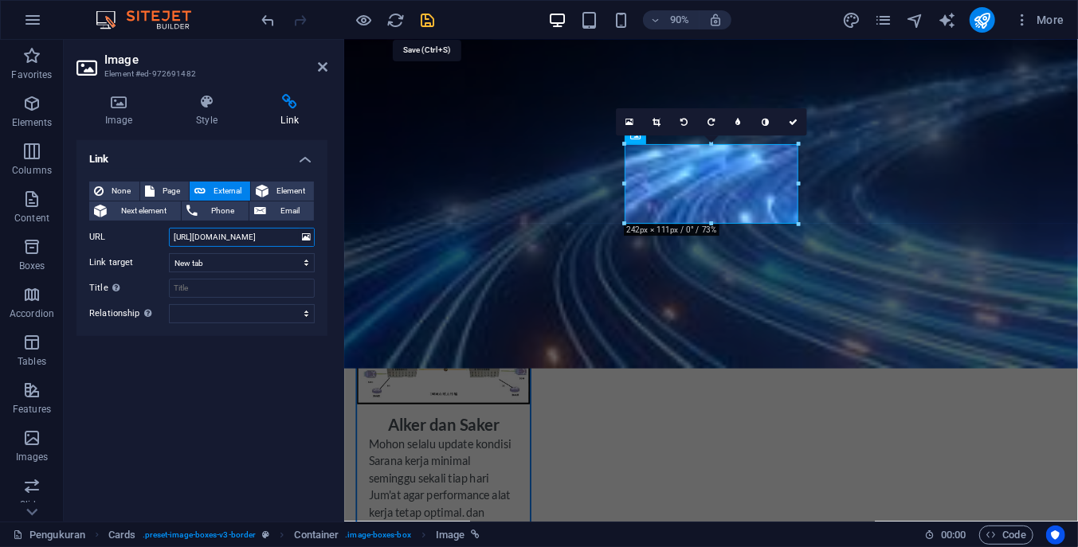
type input "https://squatbravotreg6.online/wordpress/index.php/data-pemakaian-core/"
click at [422, 15] on icon "save" at bounding box center [428, 20] width 18 height 18
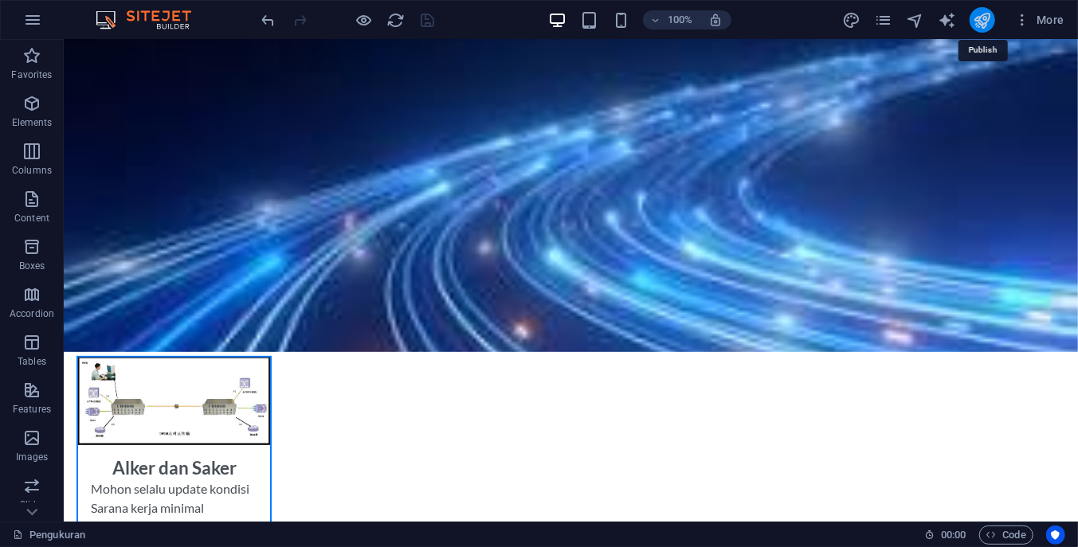
click at [986, 18] on icon "publish" at bounding box center [982, 20] width 18 height 18
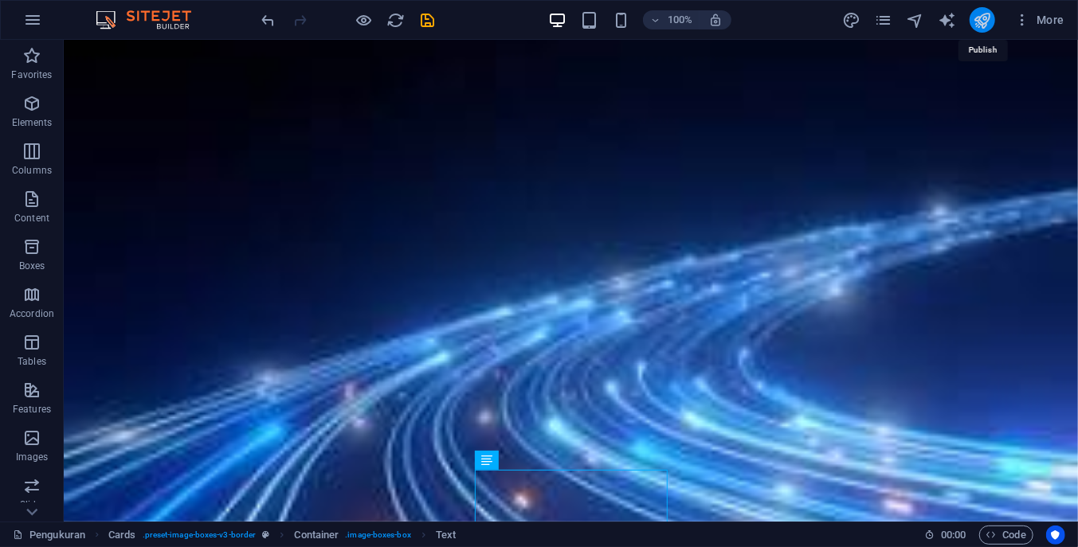
click at [980, 16] on icon "publish" at bounding box center [982, 20] width 18 height 18
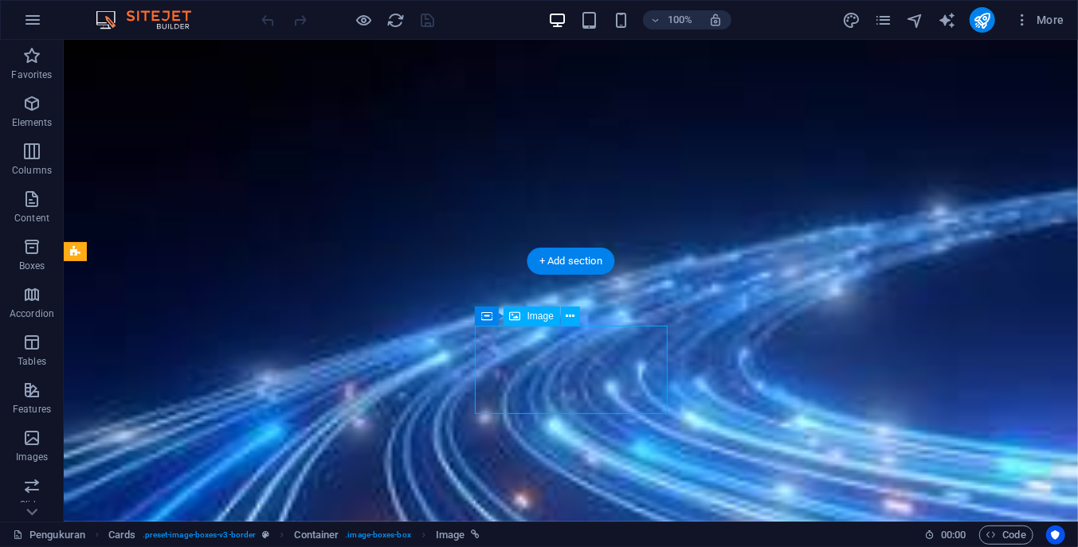
select select "%"
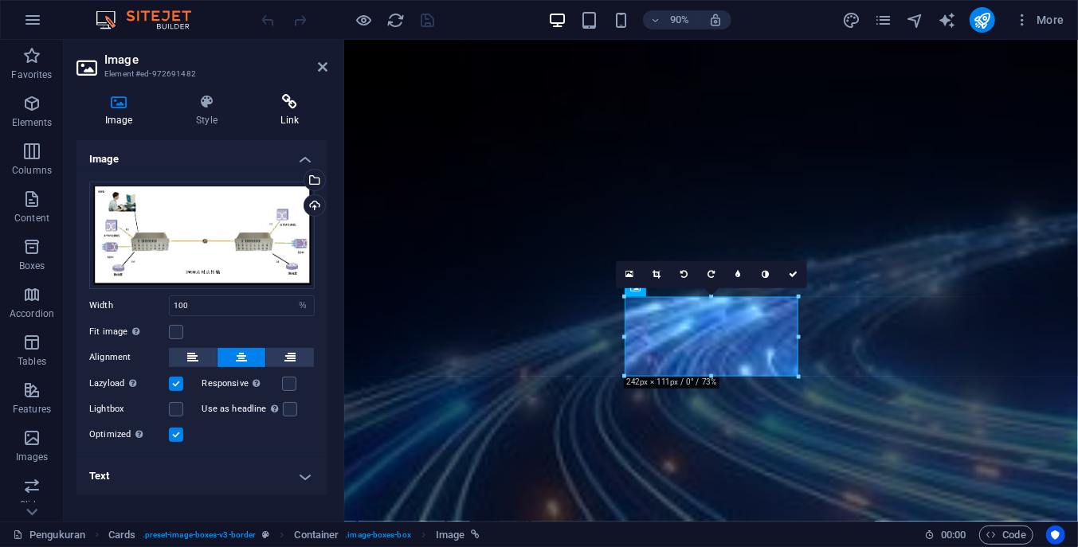
click at [292, 108] on icon at bounding box center [290, 102] width 75 height 16
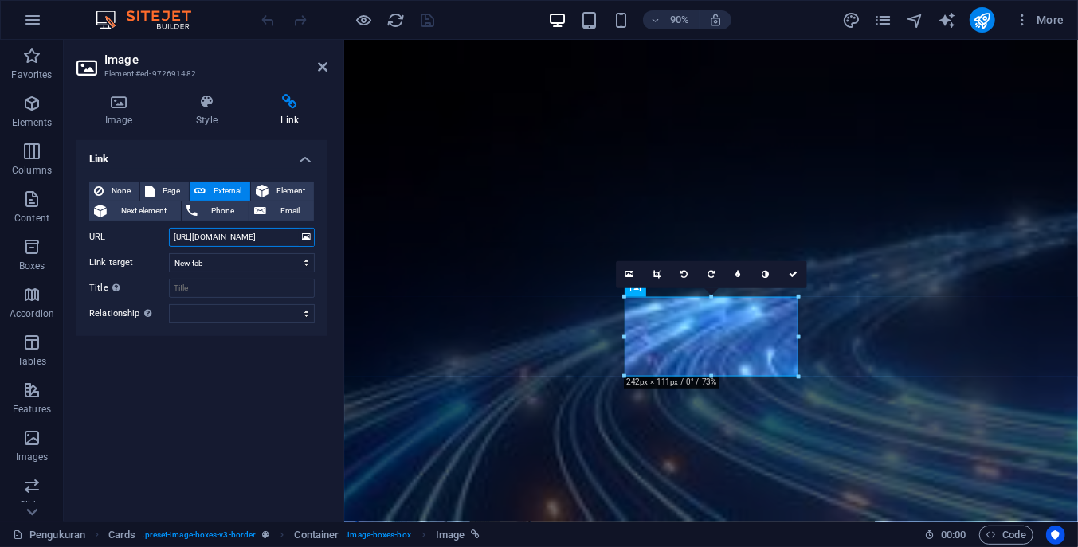
drag, startPoint x: 172, startPoint y: 235, endPoint x: 296, endPoint y: 242, distance: 123.7
click at [296, 242] on input "https://squatbravotreg6.online/wordpress/index.php/data-pemakaian-core/" at bounding box center [242, 237] width 146 height 19
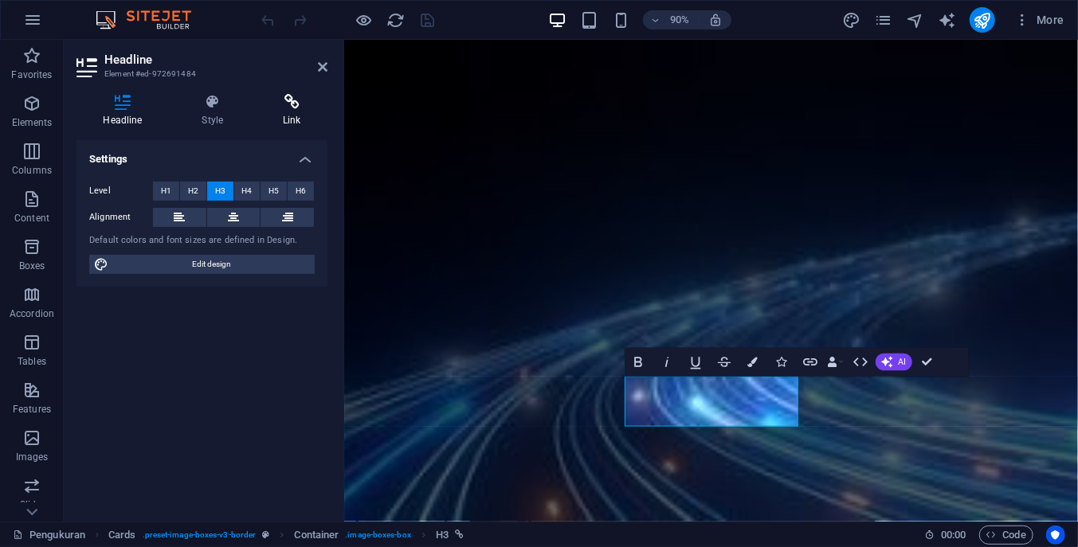
click at [297, 98] on icon at bounding box center [292, 102] width 71 height 16
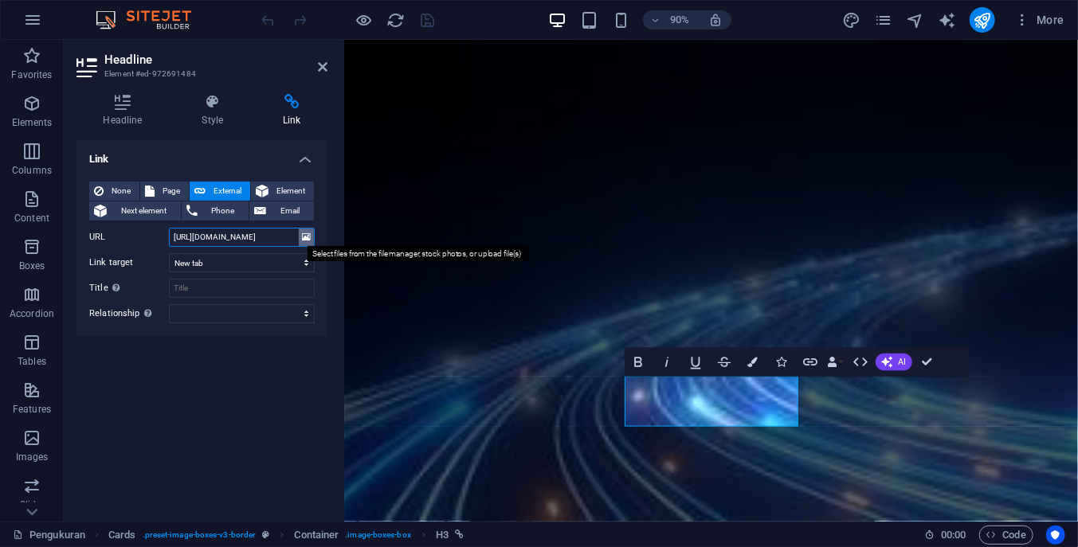
drag, startPoint x: 174, startPoint y: 237, endPoint x: 307, endPoint y: 236, distance: 133.0
click at [307, 236] on div "URL https://www.squatbravotreg6.online/new-page-1/" at bounding box center [201, 237] width 225 height 19
type input "w-page-1/"
paste input "https://squatbravotreg6.online/wo"
click at [287, 238] on input "https://squatbravotreg6.online/wo" at bounding box center [242, 237] width 146 height 19
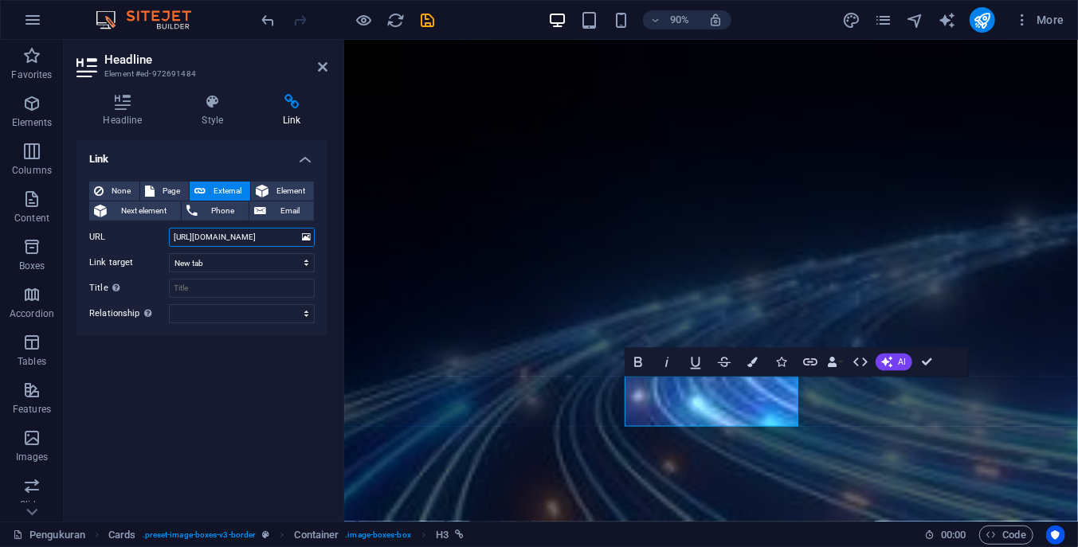
click at [302, 233] on input "https://squatbravotreg6.online/wo" at bounding box center [242, 237] width 146 height 19
drag, startPoint x: 293, startPoint y: 233, endPoint x: 302, endPoint y: 233, distance: 8.8
click at [302, 233] on input "https://squatbravotreg6.online/wo" at bounding box center [242, 237] width 146 height 19
type input "https://squatbravotreg6.online/wo"
click at [974, 198] on figure at bounding box center [662, 149] width 625 height 106
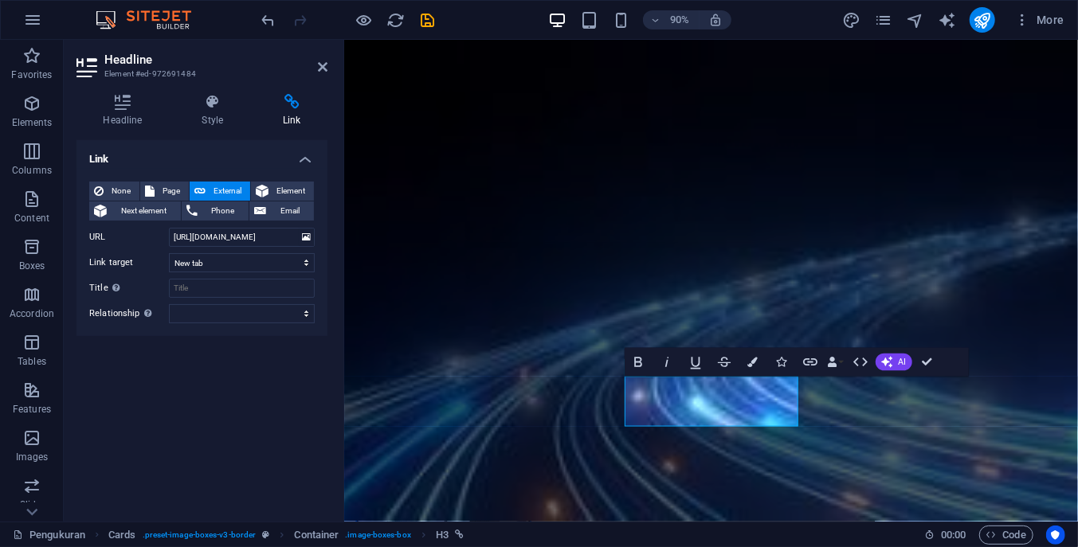
click at [289, 119] on h4 "Link" at bounding box center [292, 110] width 71 height 33
drag, startPoint x: 174, startPoint y: 237, endPoint x: 308, endPoint y: 242, distance: 134.7
click at [308, 242] on div "URL https://squatbravotreg6.online/wo" at bounding box center [201, 237] width 225 height 19
paste input "https://squatbravotreg6.online/wordpress/index.php/data-pemakaian-core/"
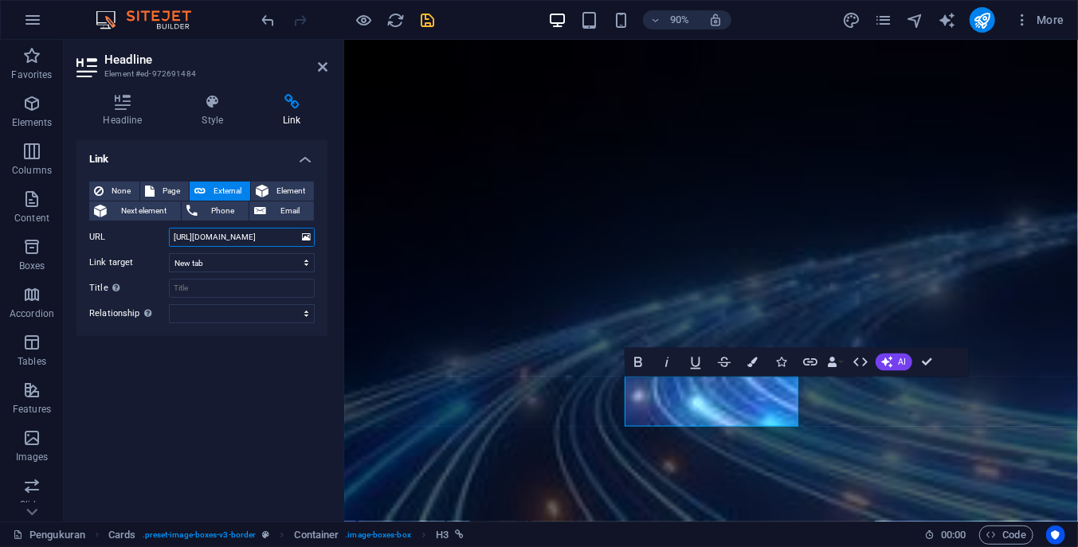
type input "https://squatbravotreg6.online/wordpress/index.php/data-pemakaian-core/"
click at [429, 17] on icon "save" at bounding box center [428, 20] width 18 height 18
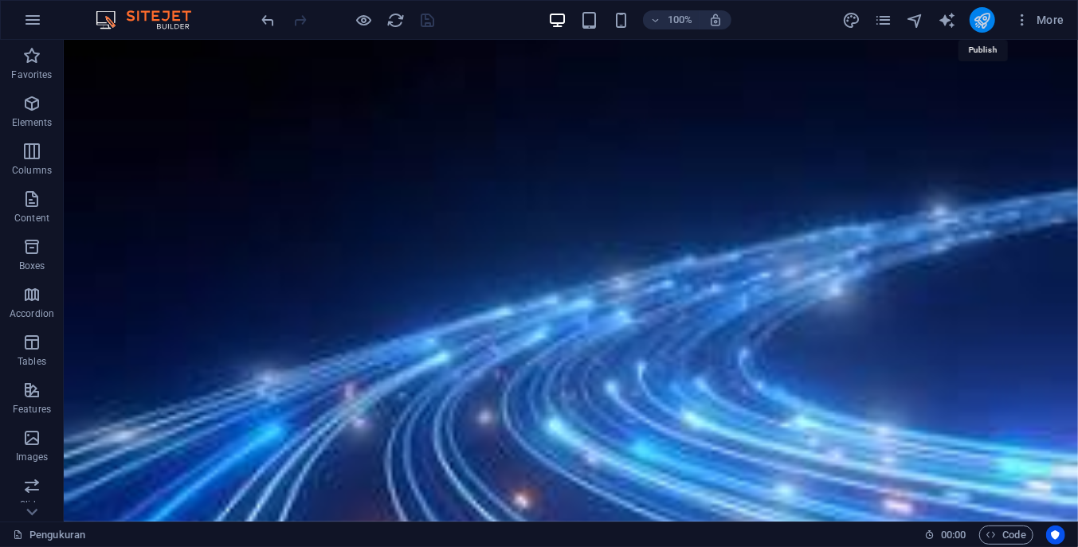
click at [987, 22] on icon "publish" at bounding box center [982, 20] width 18 height 18
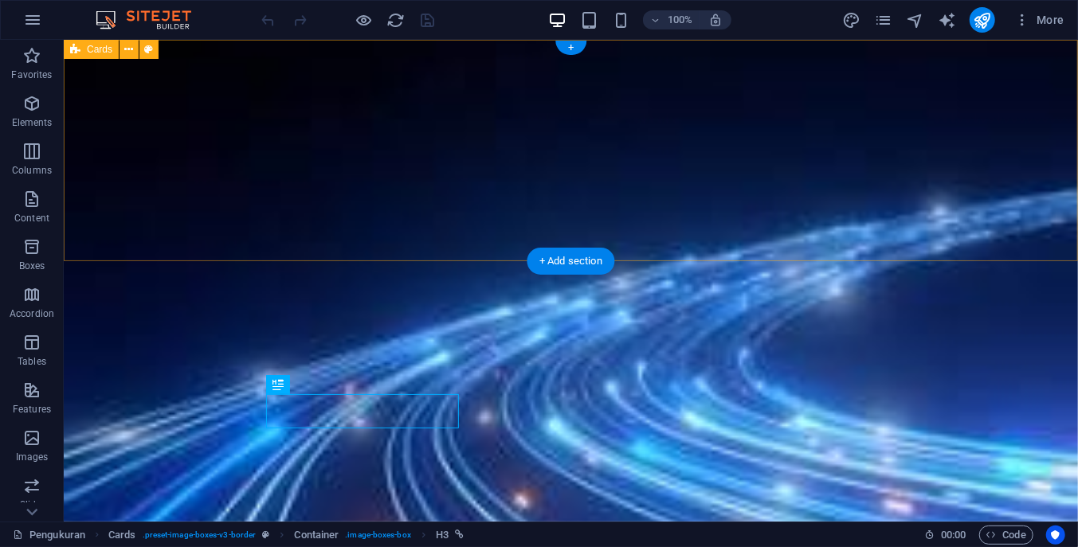
drag, startPoint x: 1007, startPoint y: 176, endPoint x: 1007, endPoint y: 186, distance: 10.4
click at [1007, 175] on div at bounding box center [570, 149] width 1014 height 221
drag, startPoint x: 962, startPoint y: 250, endPoint x: 955, endPoint y: 279, distance: 29.4
click at [959, 253] on div at bounding box center [570, 149] width 1014 height 221
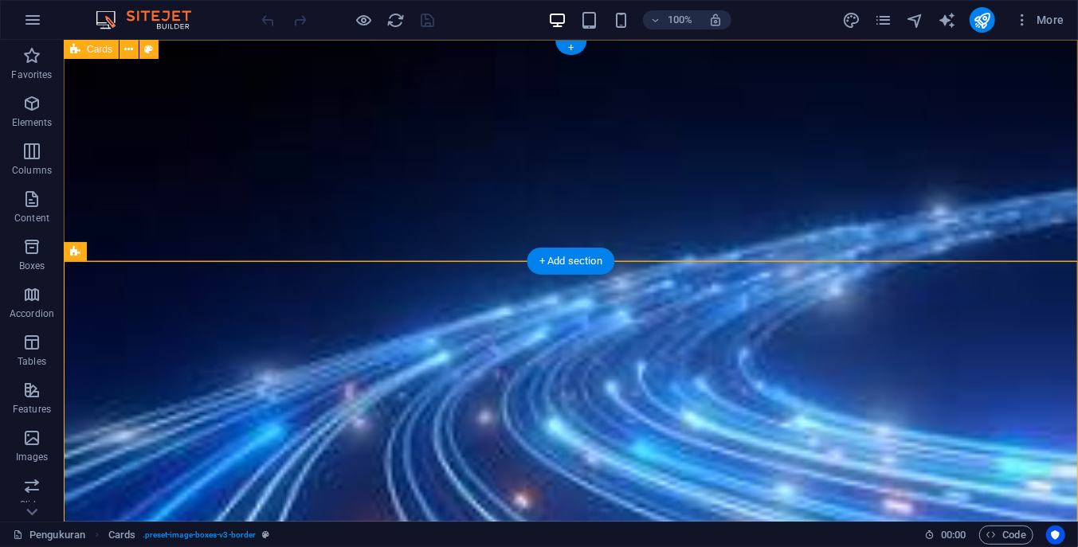
click at [962, 249] on div at bounding box center [570, 149] width 1014 height 221
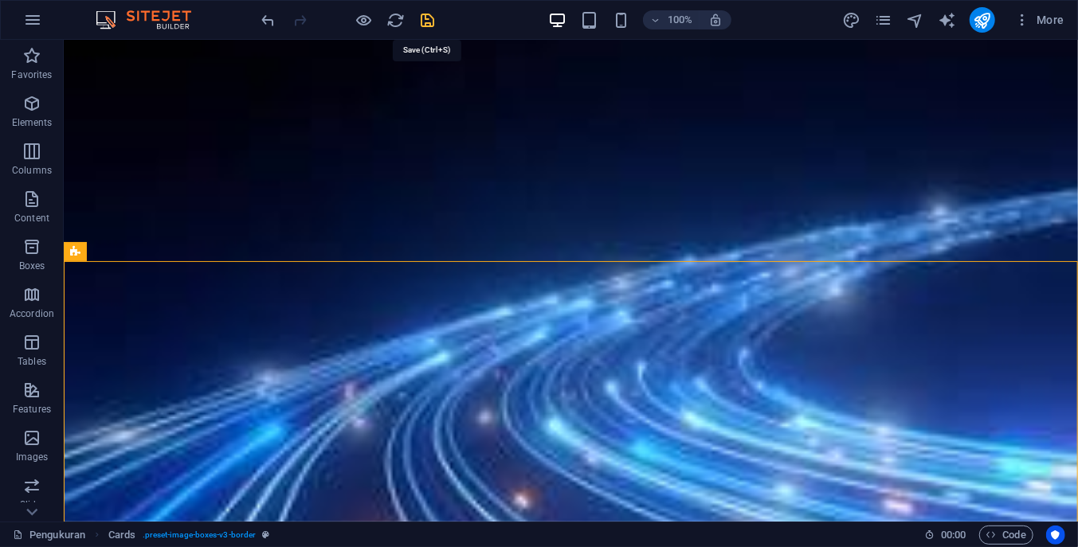
click at [427, 18] on icon "save" at bounding box center [428, 20] width 18 height 18
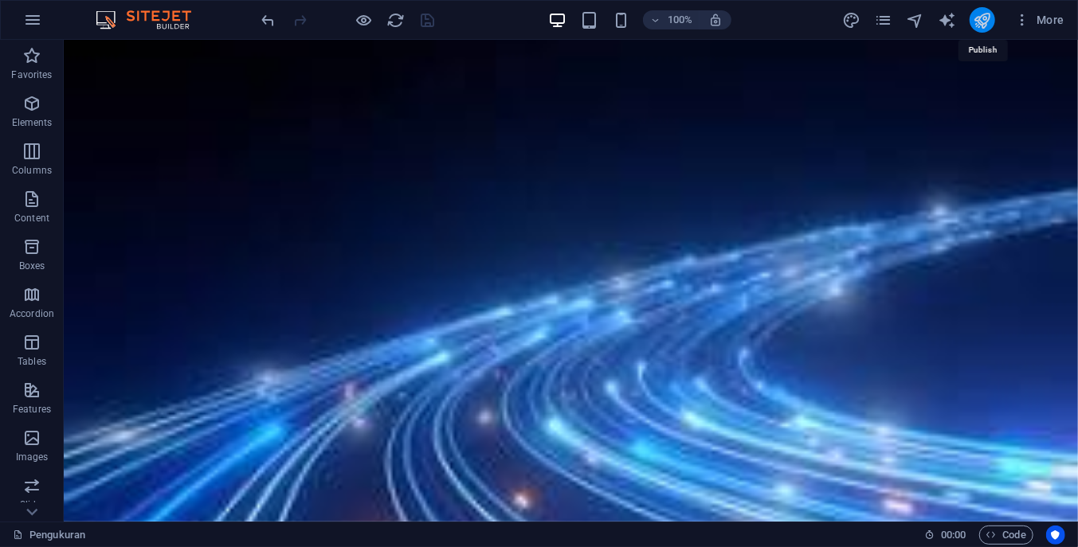
click at [986, 17] on icon "publish" at bounding box center [982, 20] width 18 height 18
